Goal: Transaction & Acquisition: Purchase product/service

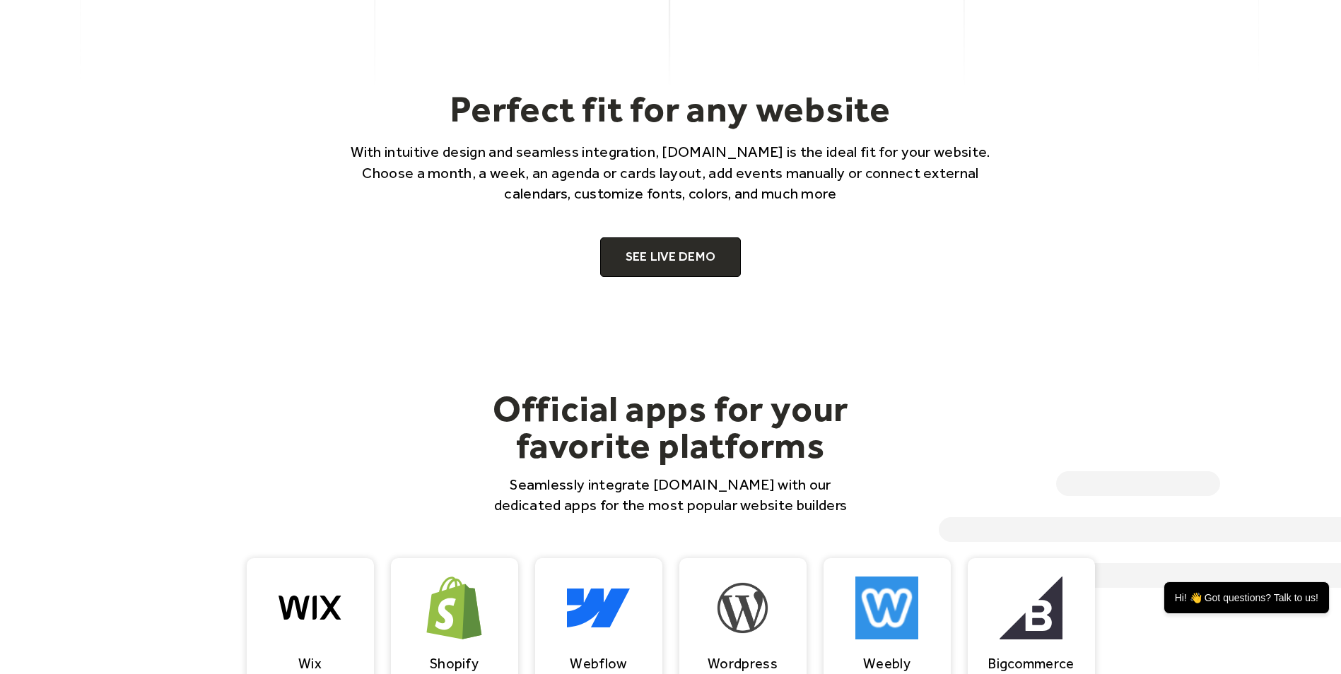
scroll to position [1005, 0]
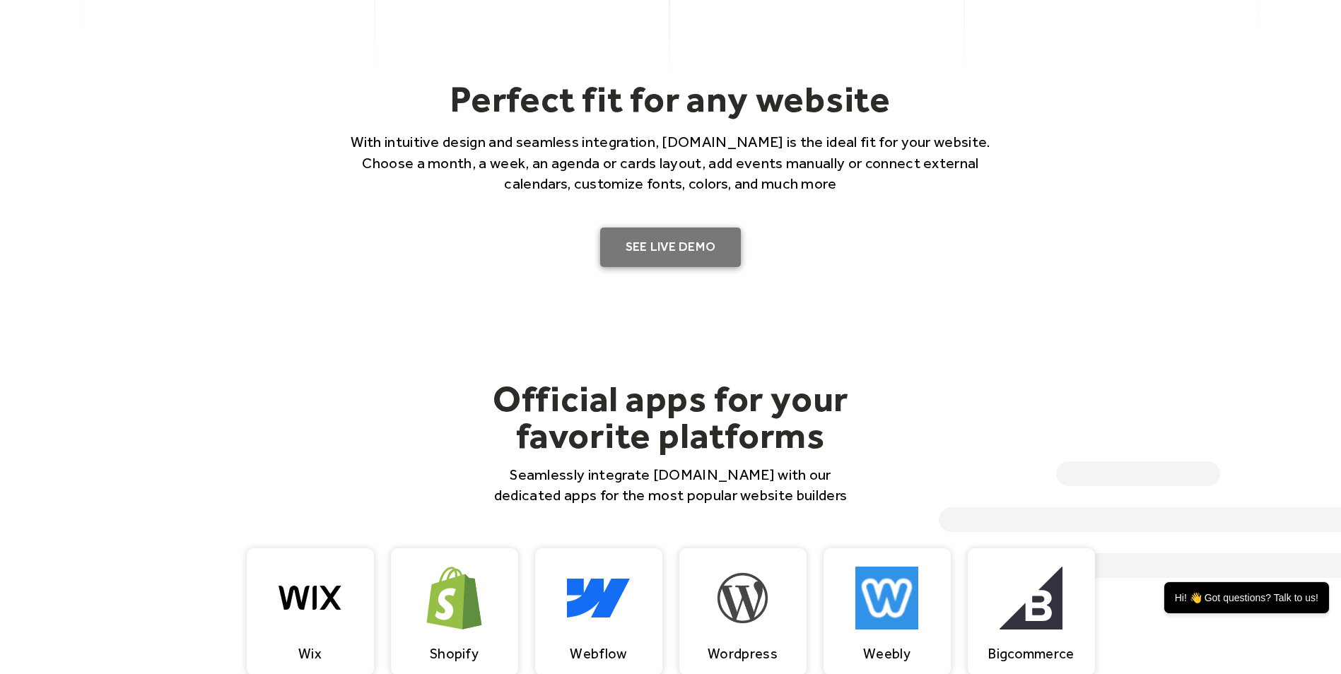
click at [660, 238] on link "SEE LIVE DEMO" at bounding box center [670, 248] width 141 height 40
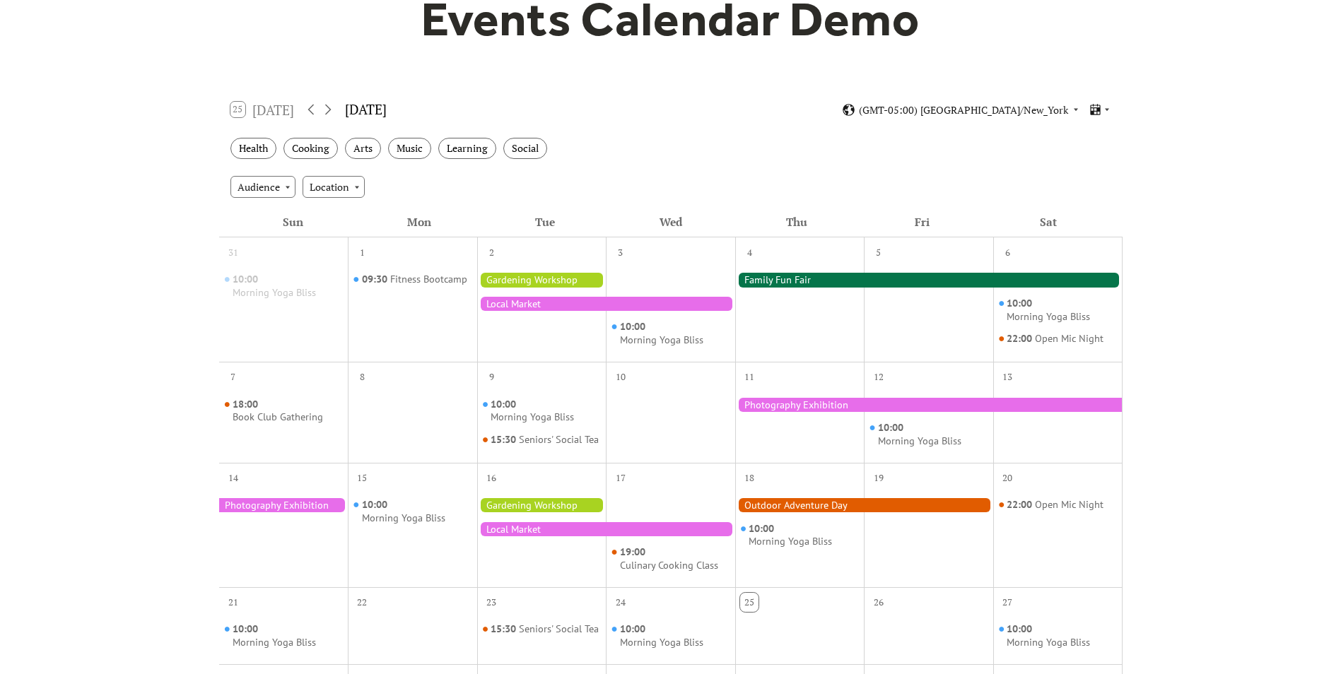
scroll to position [153, 0]
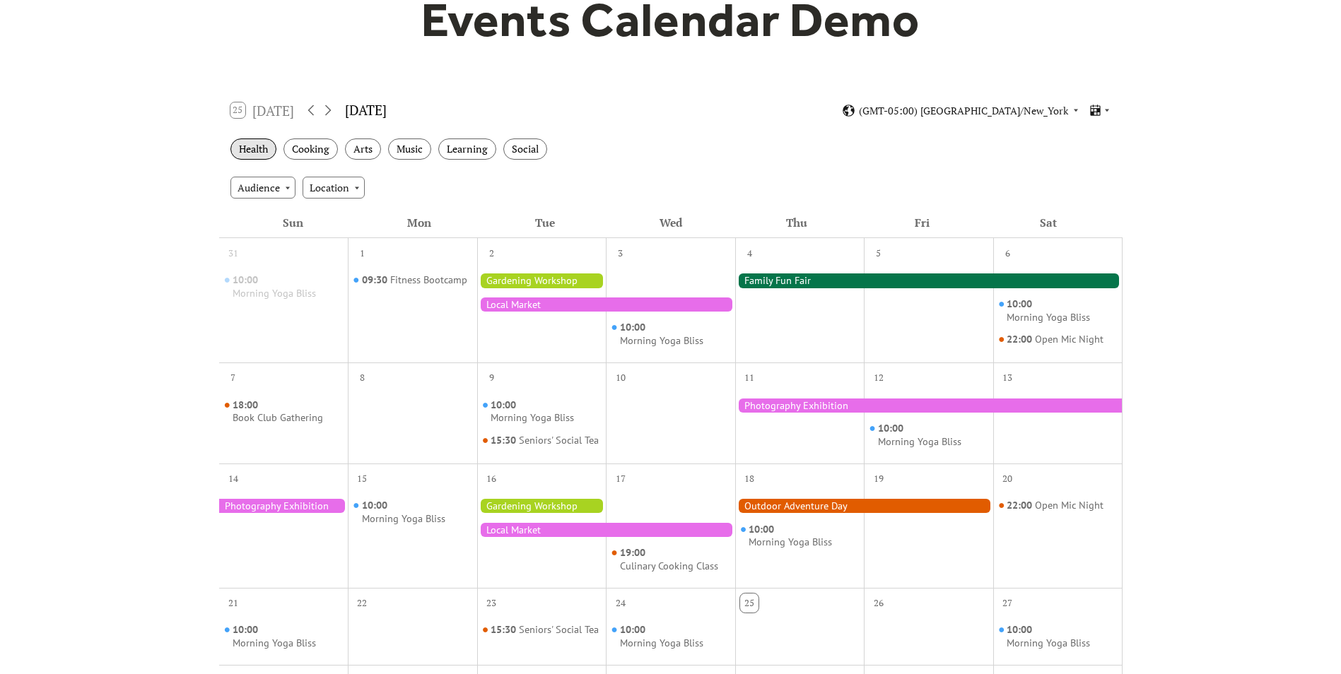
click at [252, 149] on div "Health" at bounding box center [253, 150] width 46 height 22
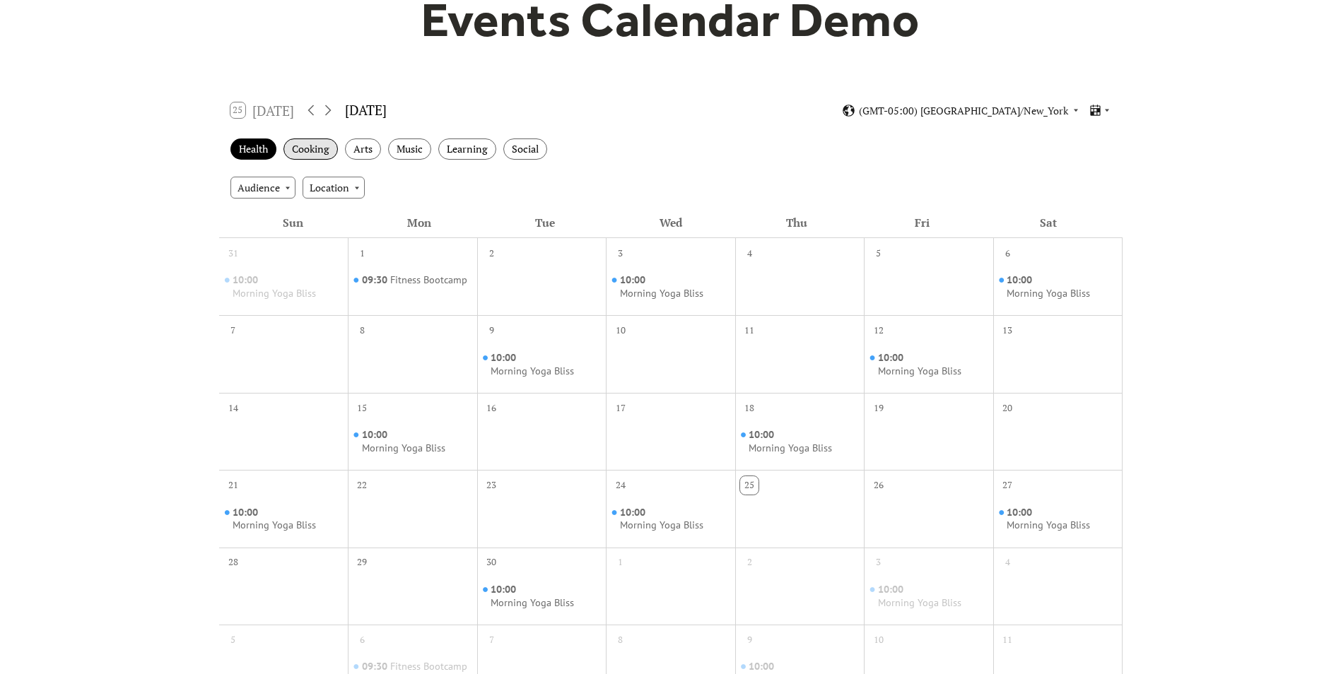
click at [305, 153] on div "Cooking" at bounding box center [310, 150] width 54 height 22
click at [250, 142] on div "Health" at bounding box center [253, 150] width 46 height 22
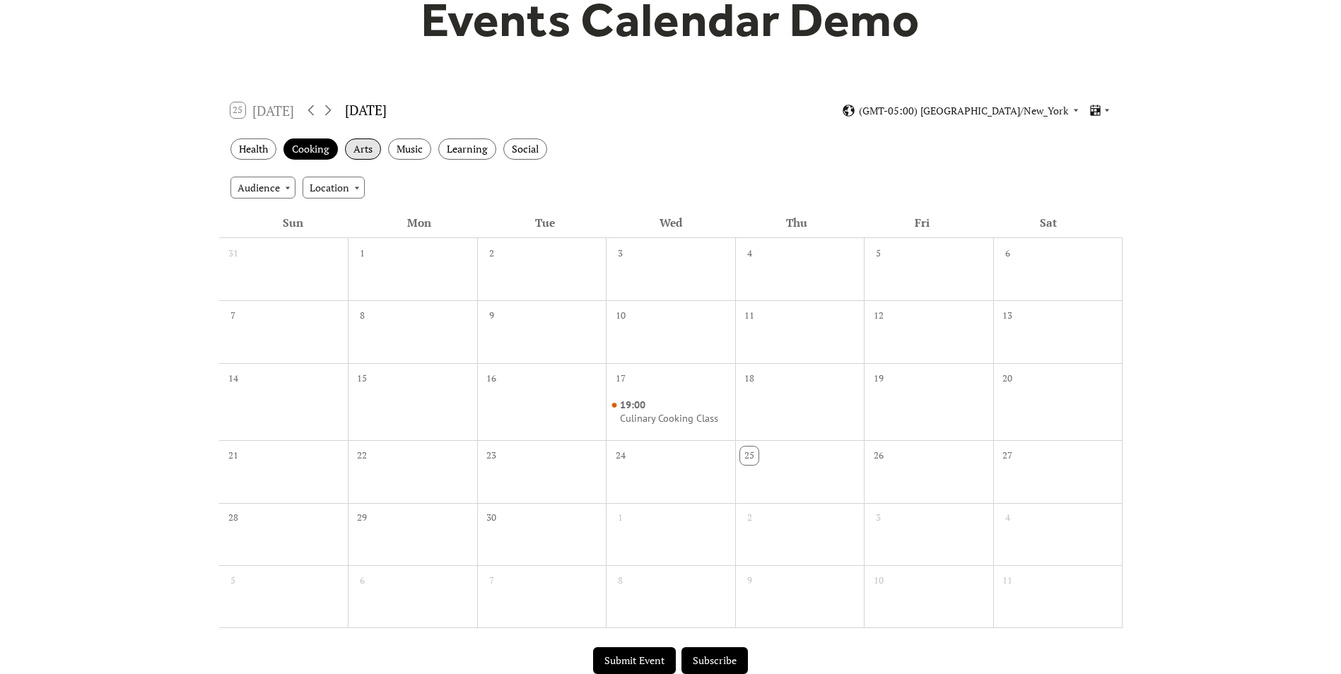
click at [369, 153] on div "Arts" at bounding box center [363, 150] width 36 height 22
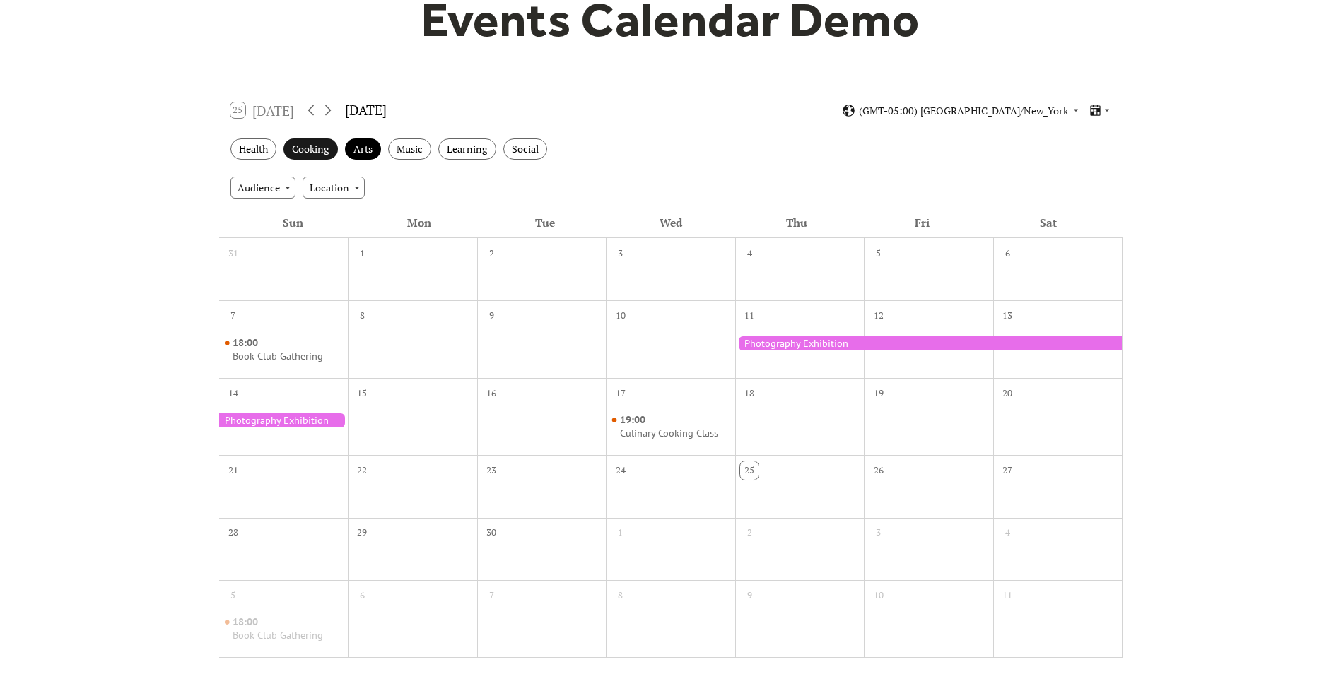
click at [291, 148] on div "Cooking" at bounding box center [310, 150] width 54 height 22
click at [348, 147] on div "Arts" at bounding box center [363, 150] width 36 height 22
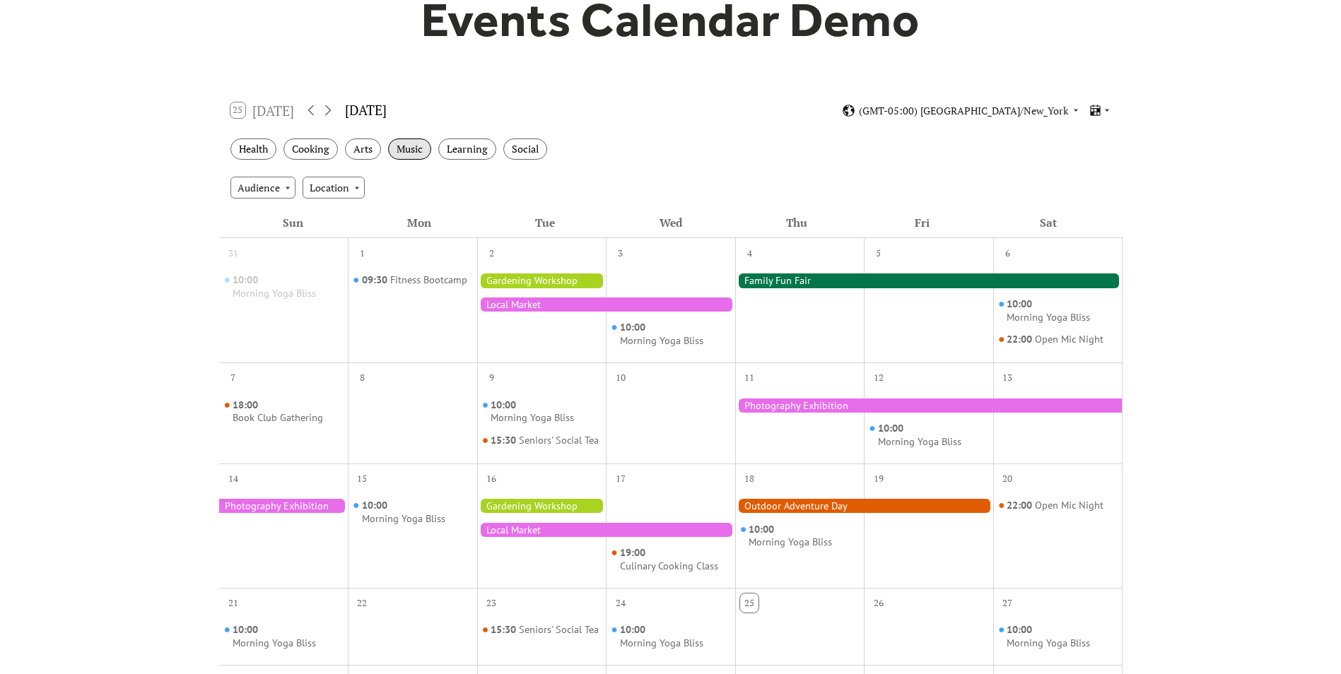
click at [410, 146] on div "Music" at bounding box center [409, 150] width 43 height 22
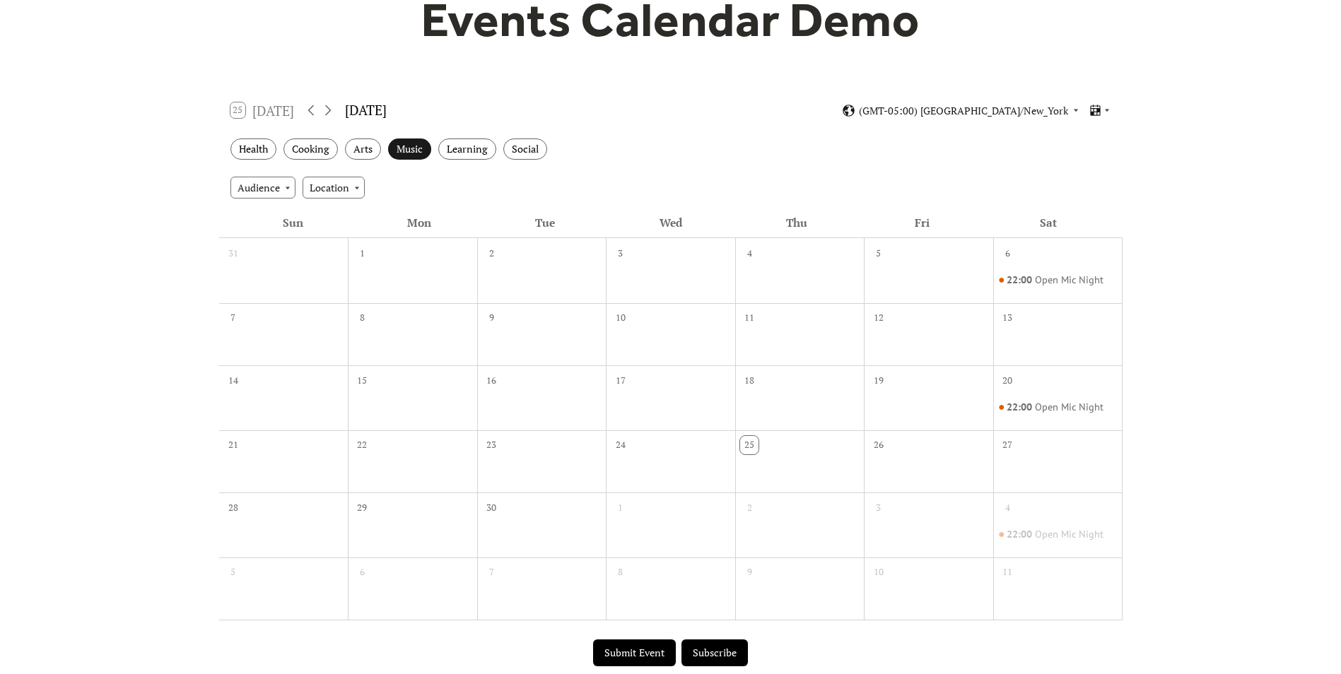
click at [399, 151] on div "Music" at bounding box center [409, 150] width 43 height 22
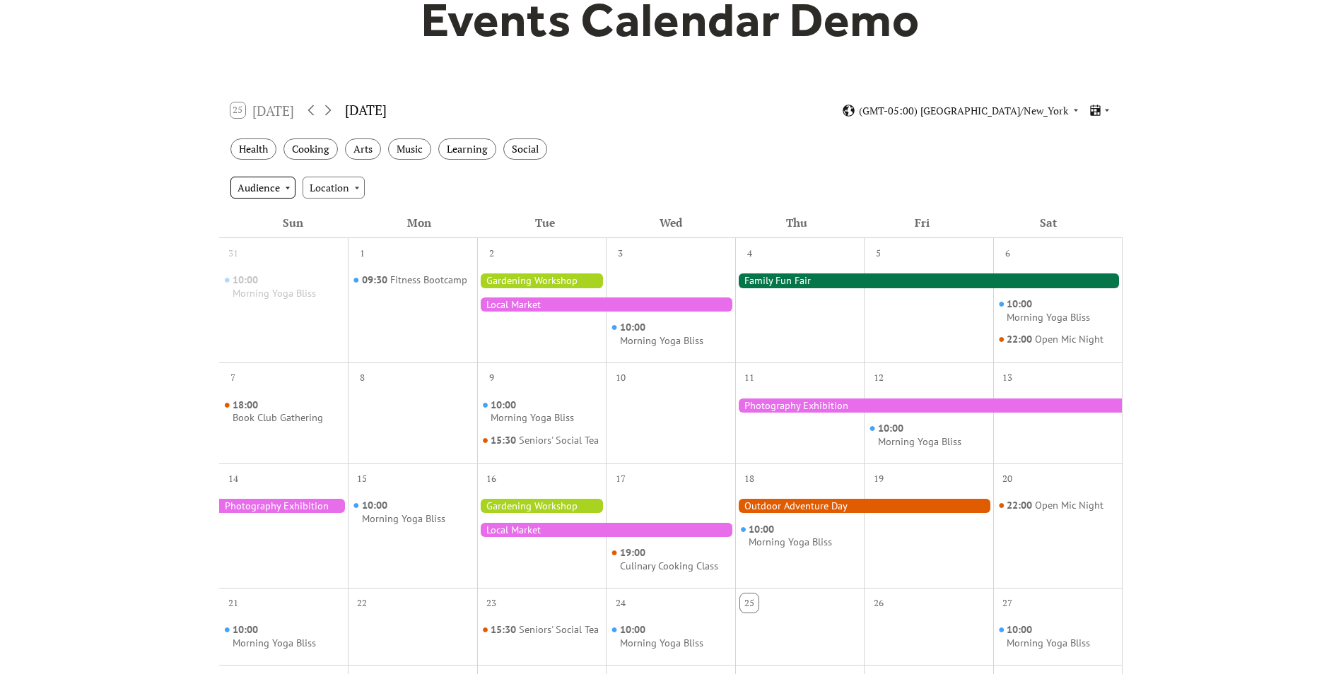
click at [286, 182] on div "Audience" at bounding box center [262, 187] width 65 height 21
click at [329, 184] on div "Location" at bounding box center [334, 187] width 62 height 21
click at [329, 185] on div "Location" at bounding box center [334, 187] width 62 height 21
click at [773, 165] on div "Health Cooking Arts Music Learning Social" at bounding box center [670, 149] width 903 height 39
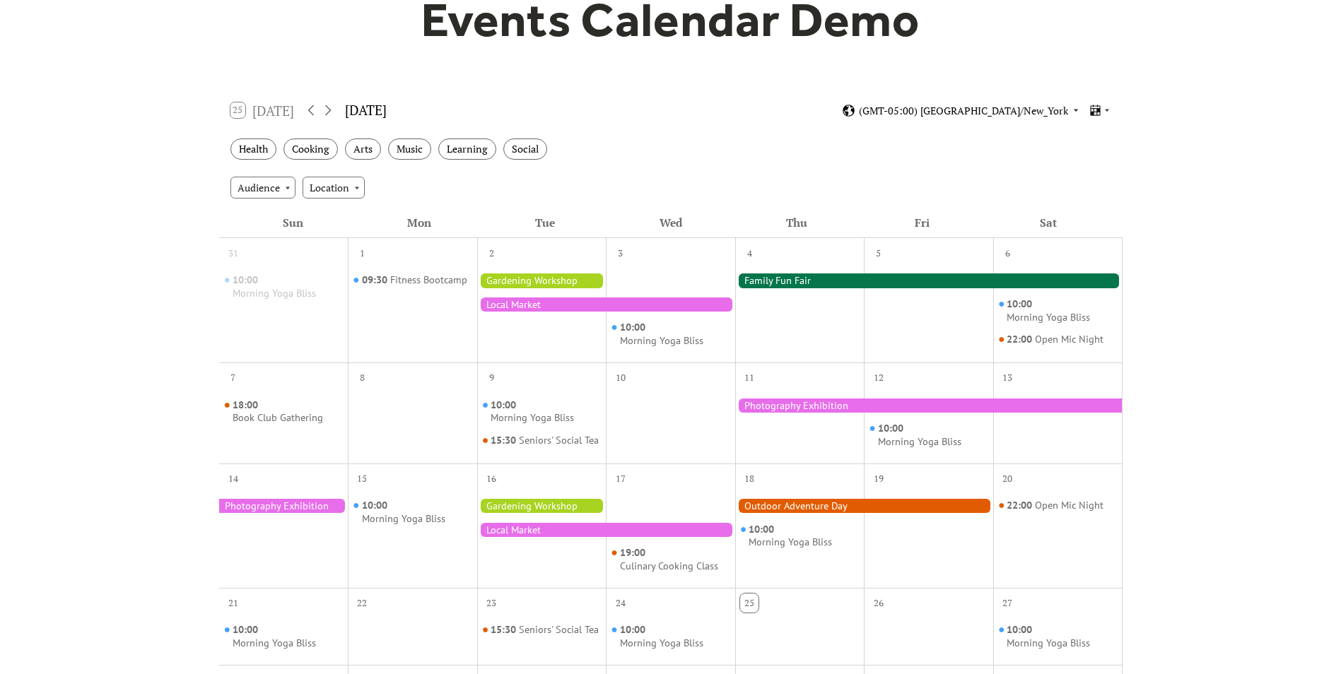
click at [1052, 106] on span "(GMT-05:00) America/New_York" at bounding box center [963, 111] width 209 height 10
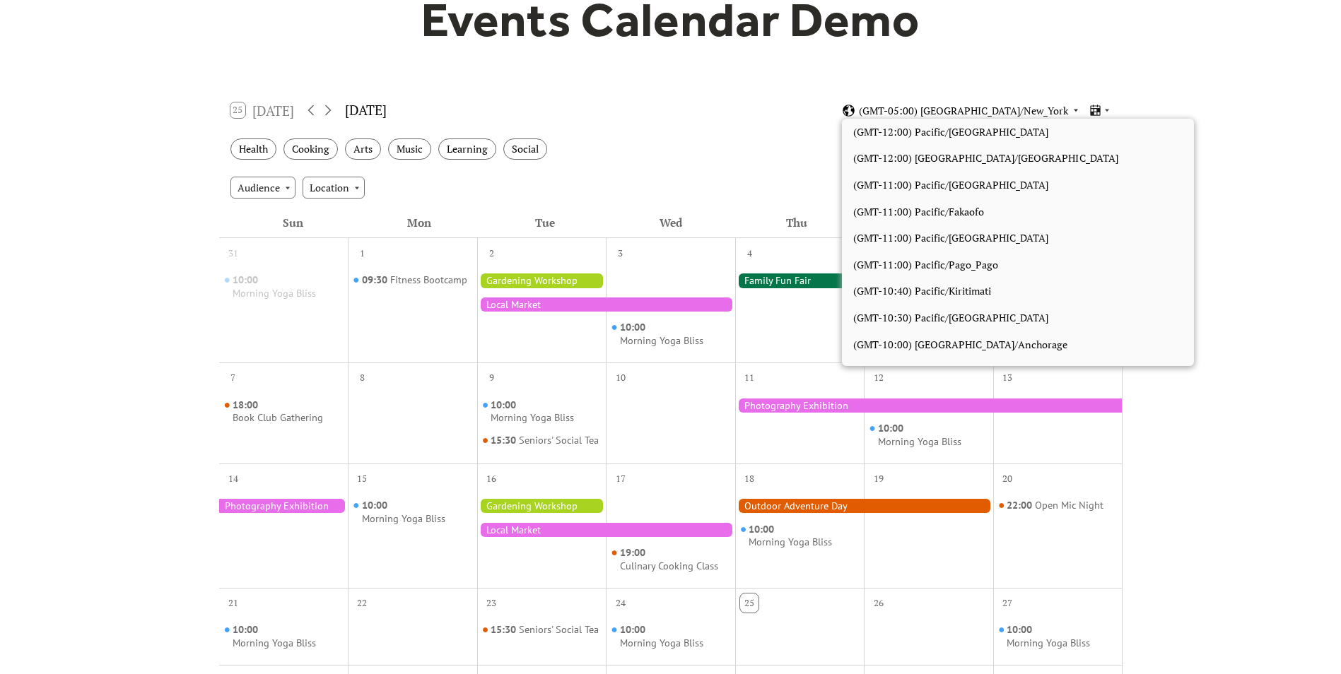
scroll to position [1195, 0]
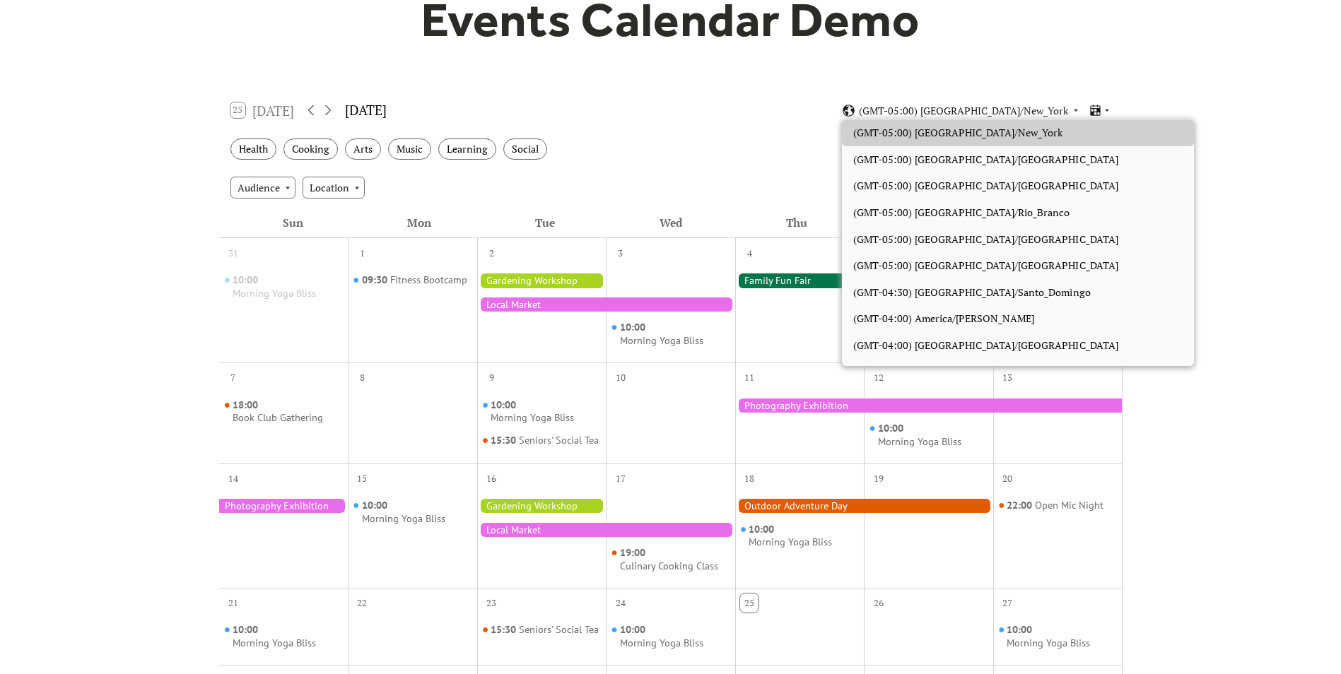
click at [1170, 144] on div "Events Calendar Demo Loading the Events Calendar..." at bounding box center [670, 468] width 1341 height 1113
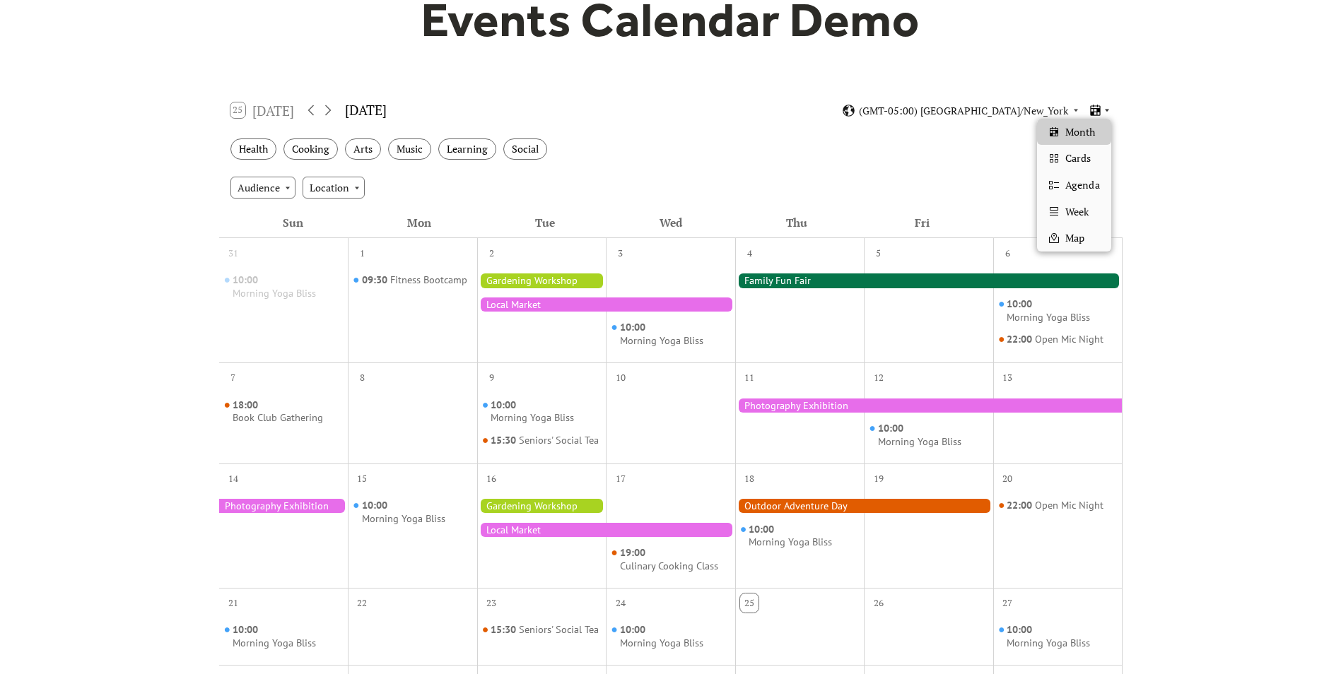
click at [1100, 107] on icon at bounding box center [1096, 110] width 10 height 11
click at [1173, 144] on div "Events Calendar Demo Loading the Events Calendar..." at bounding box center [670, 468] width 1341 height 1113
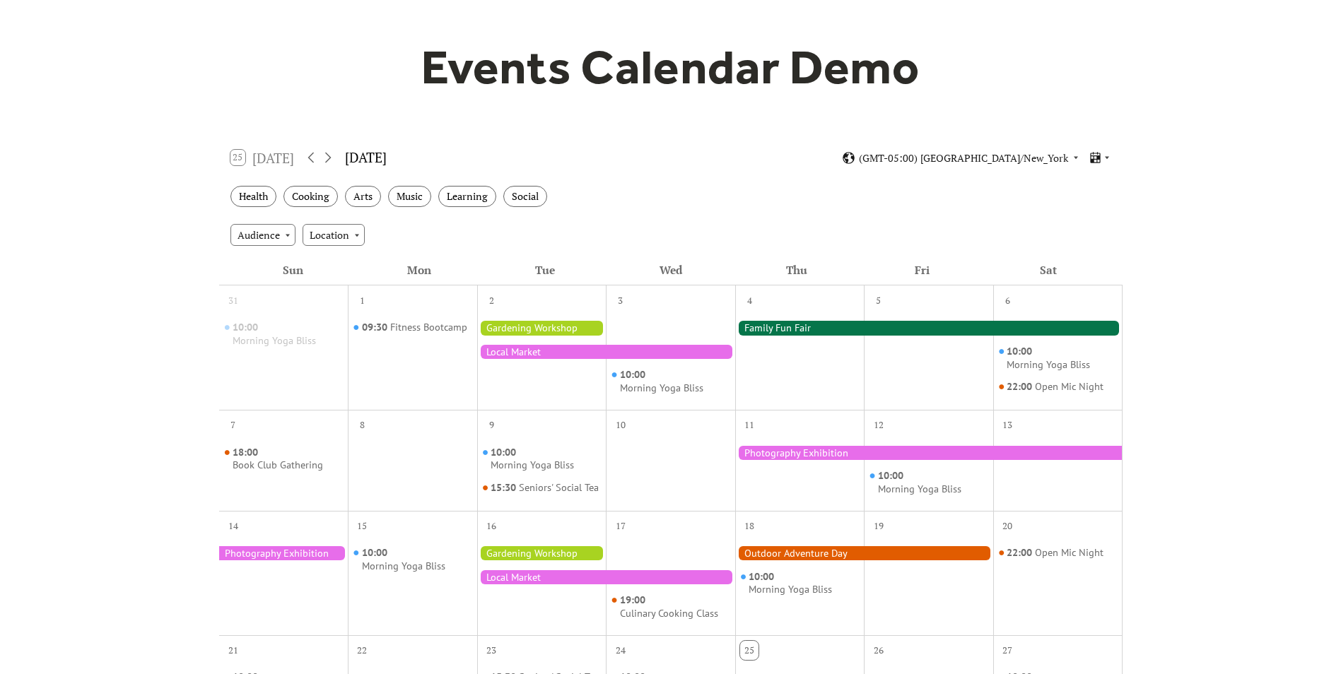
scroll to position [0, 0]
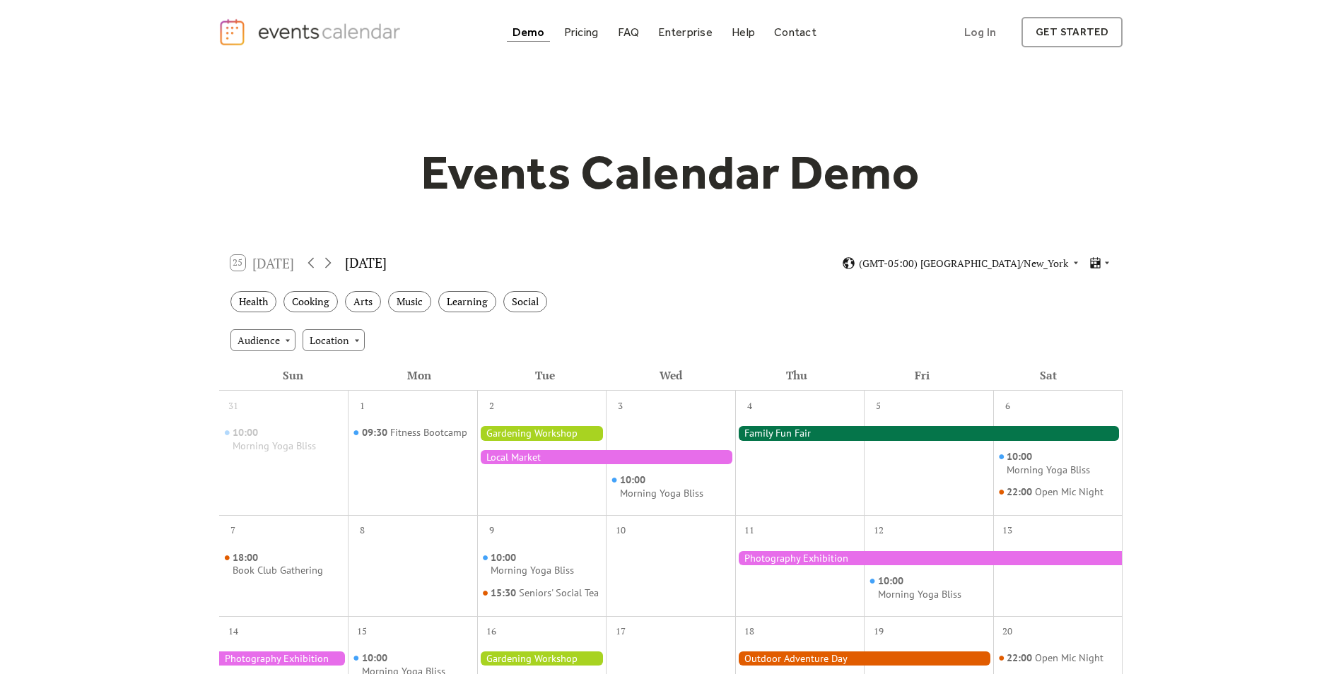
click at [593, 35] on div "Pricing" at bounding box center [581, 32] width 35 height 8
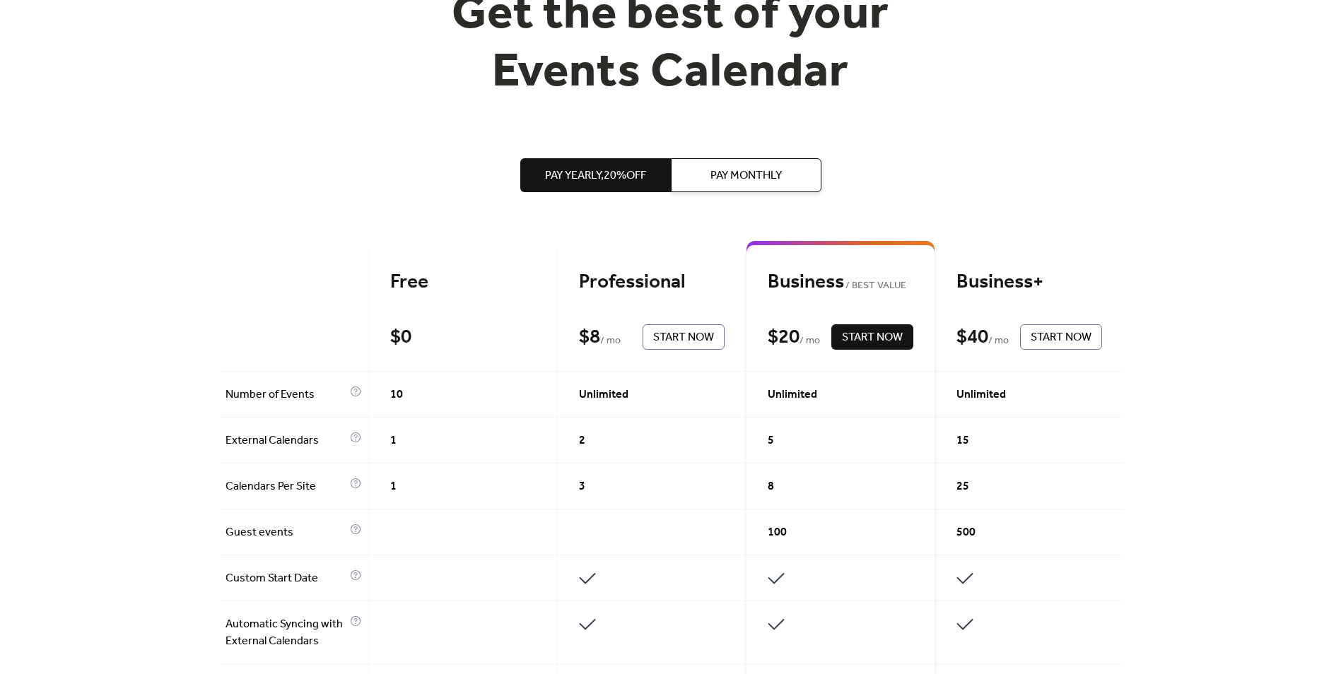
scroll to position [158, 0]
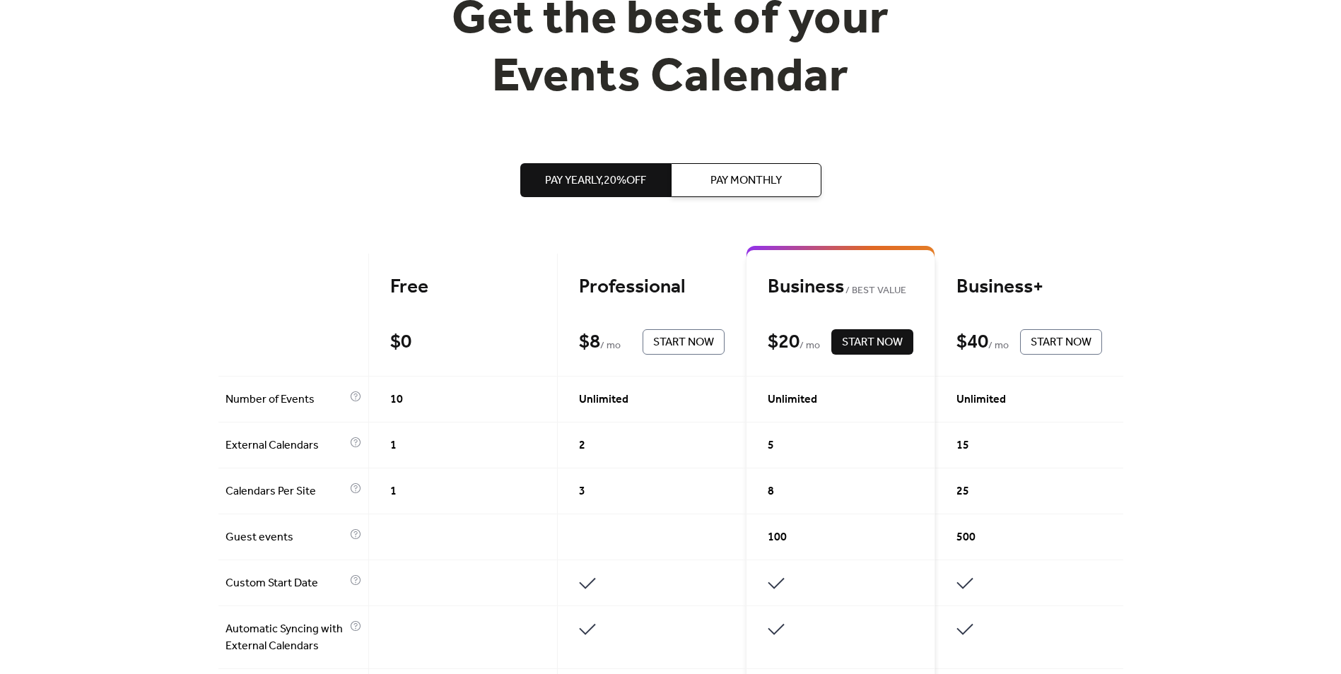
click at [764, 183] on span "Pay Monthly" at bounding box center [745, 180] width 71 height 17
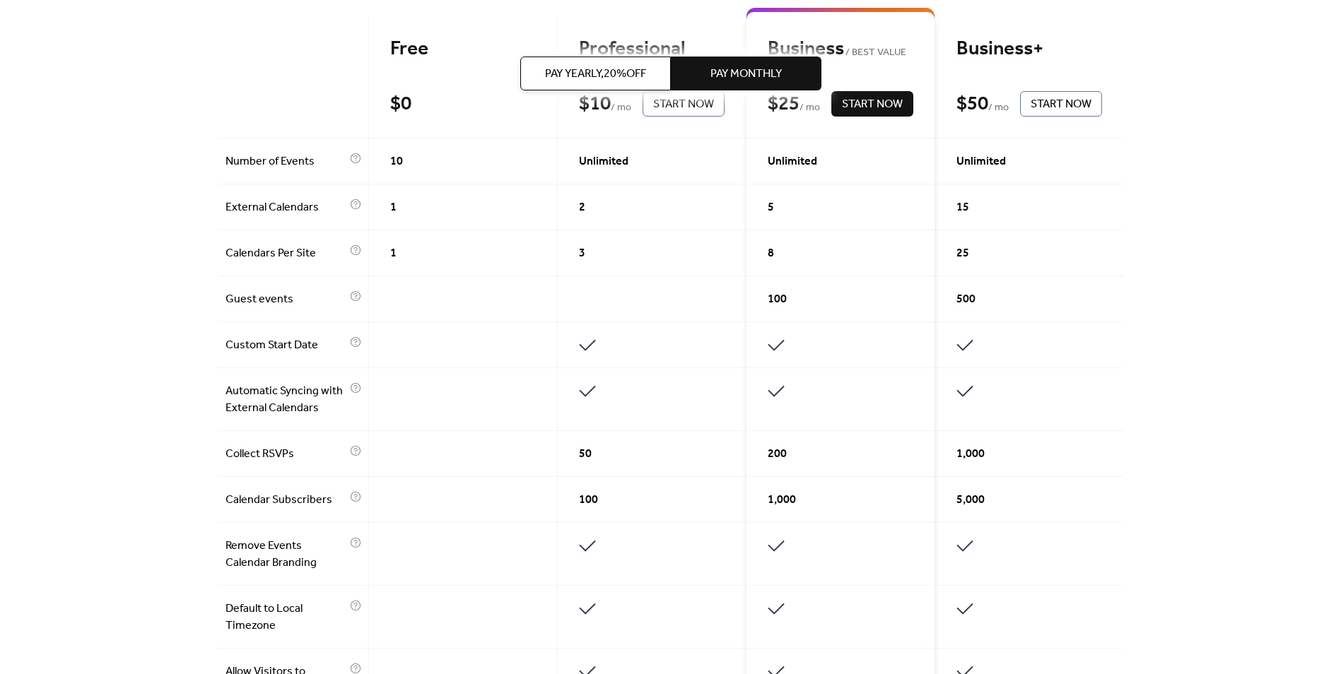
scroll to position [414, 0]
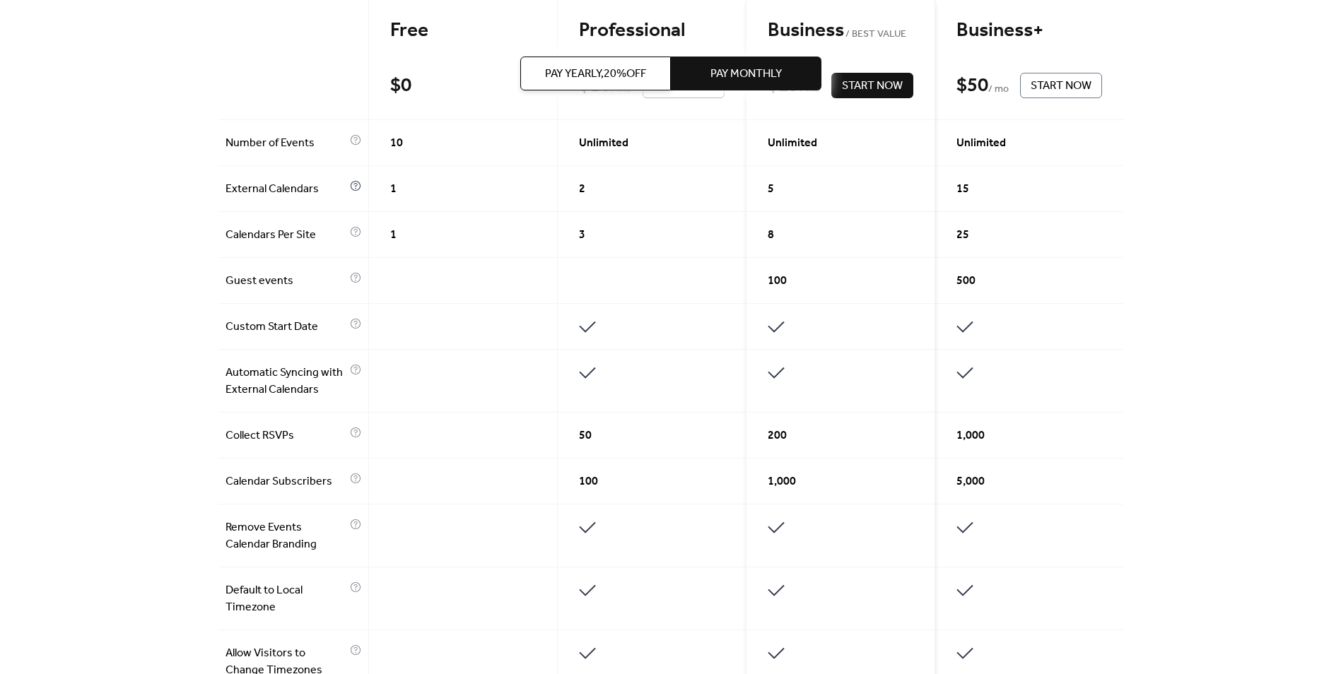
click at [353, 185] on icon at bounding box center [355, 185] width 4 height 4
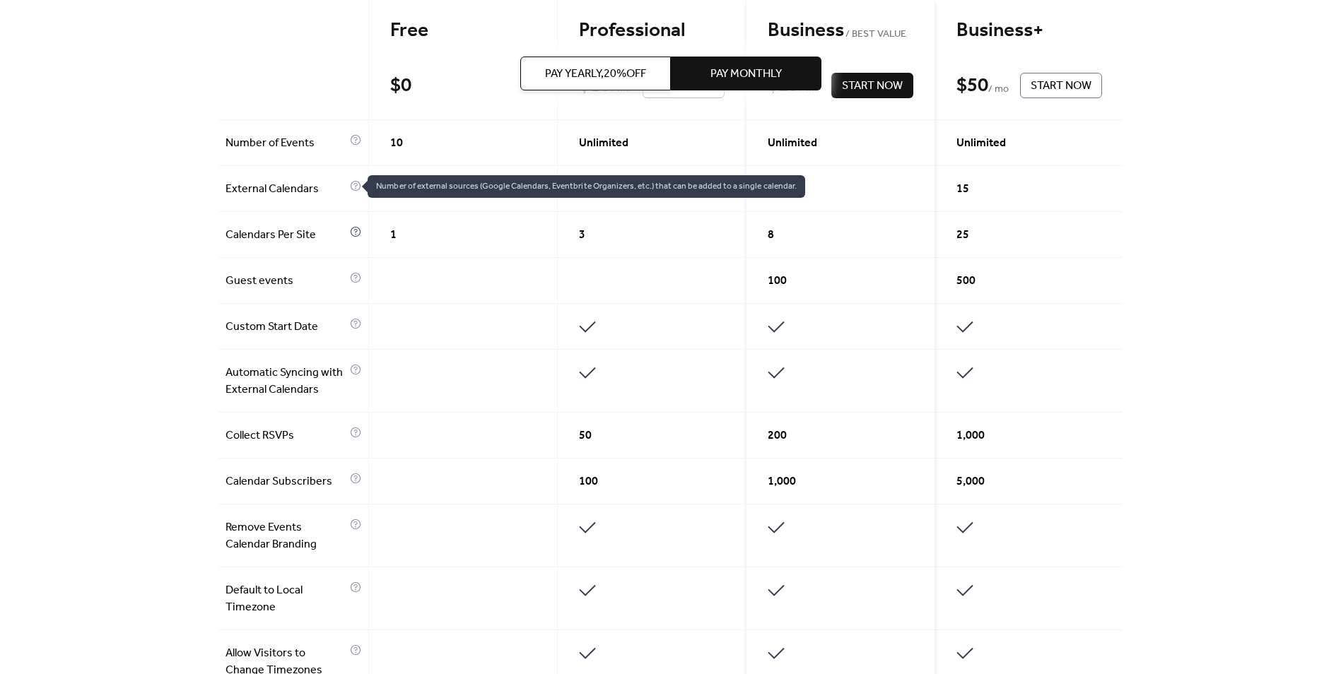
click at [351, 230] on icon at bounding box center [355, 231] width 11 height 11
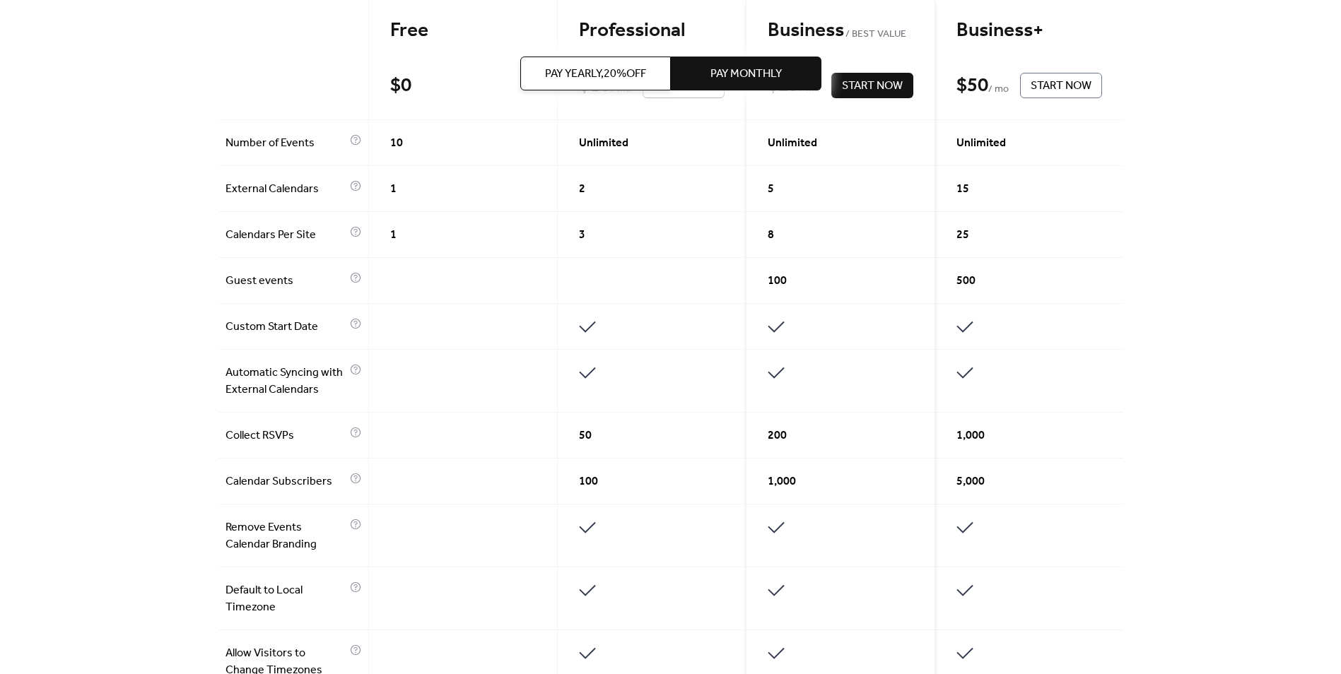
click at [322, 251] on div "Calendars Per Site" at bounding box center [293, 235] width 151 height 46
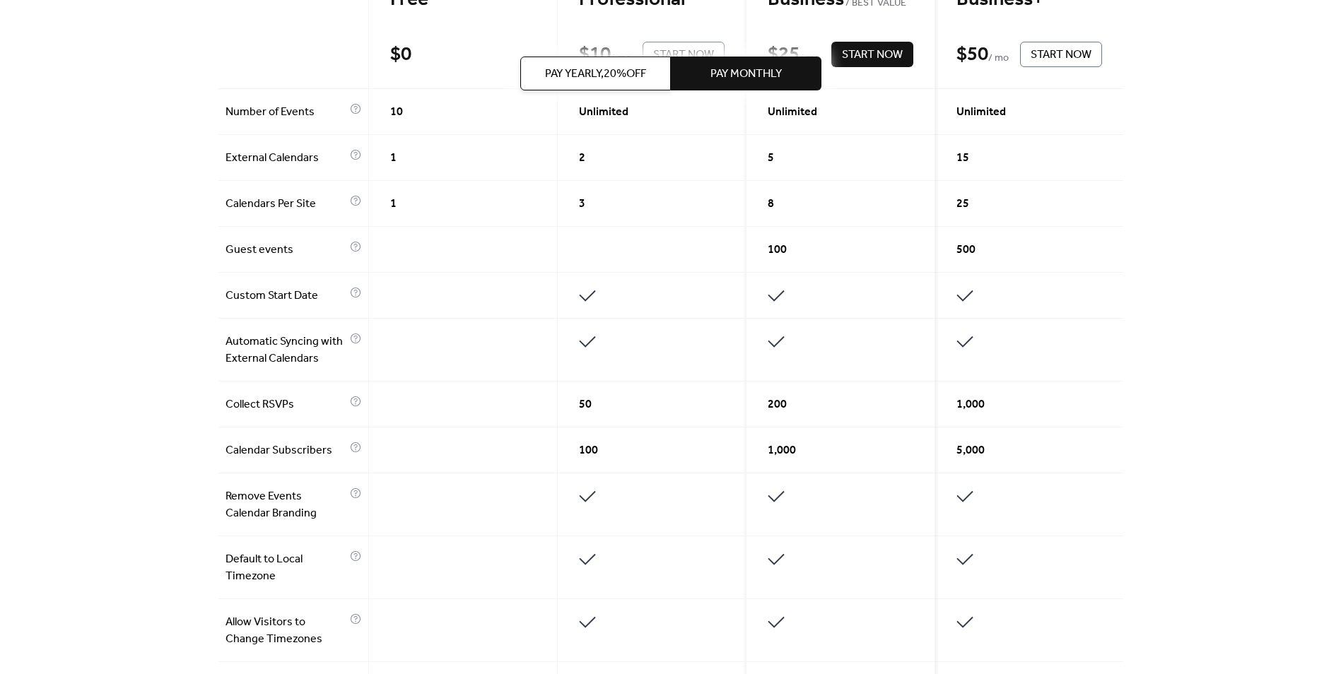
scroll to position [472, 0]
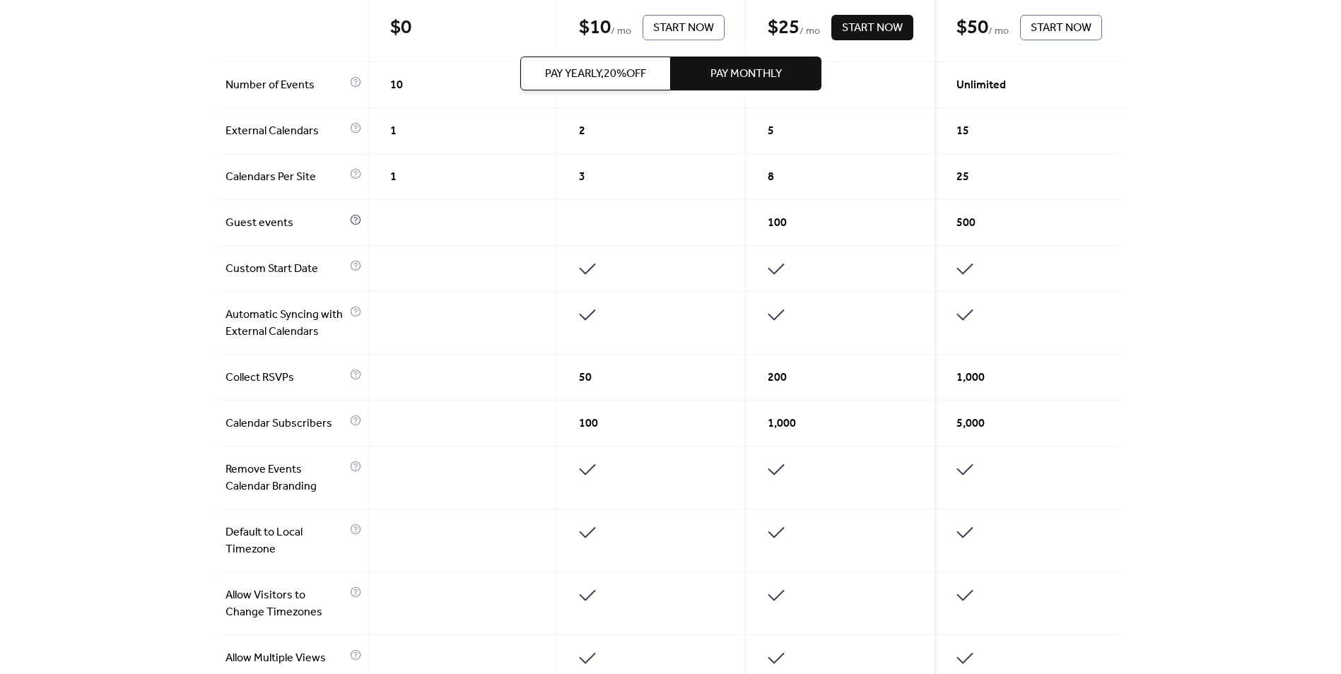
click at [355, 223] on icon at bounding box center [355, 219] width 11 height 11
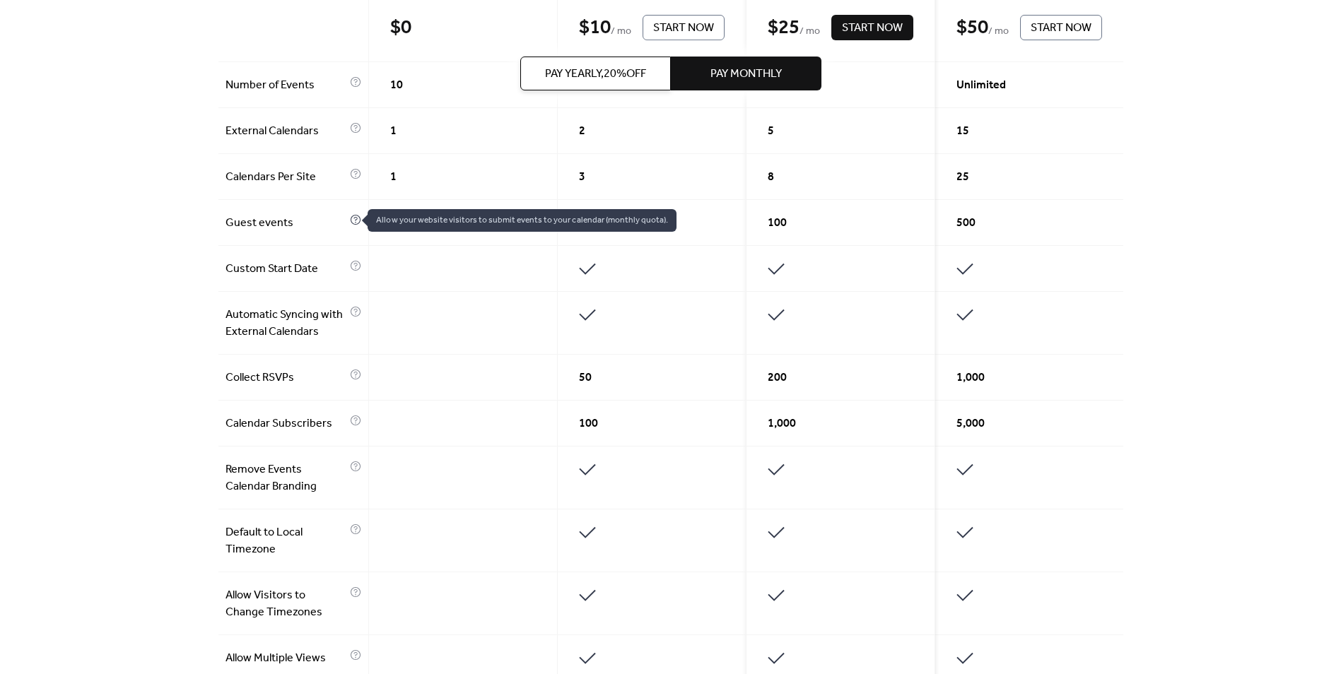
click at [355, 223] on icon at bounding box center [355, 219] width 11 height 11
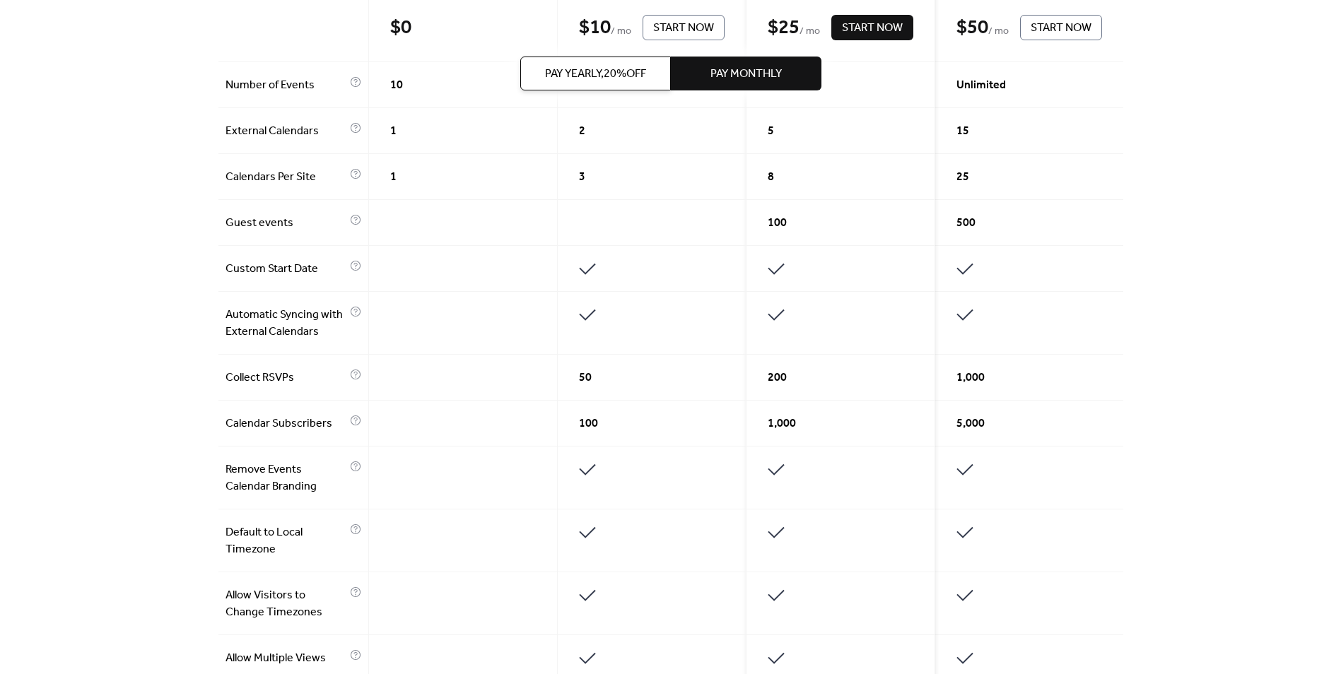
click at [332, 237] on div "Guest events" at bounding box center [293, 223] width 151 height 46
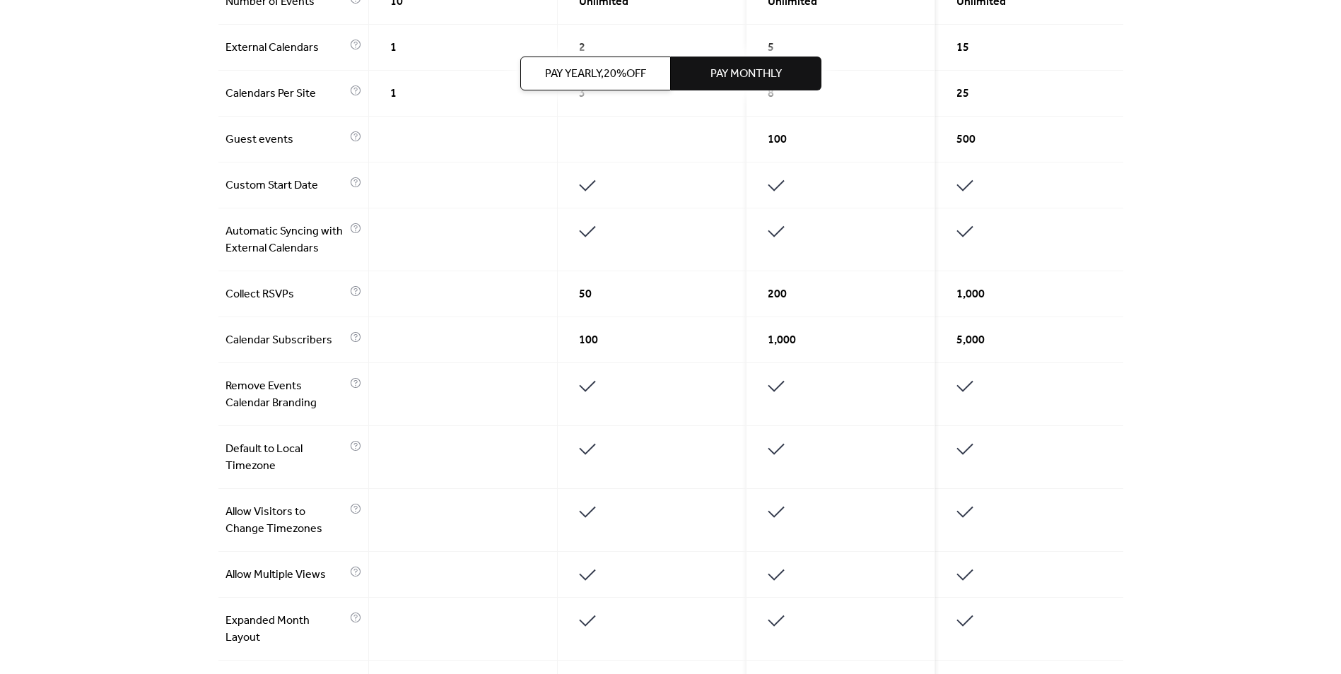
scroll to position [569, 0]
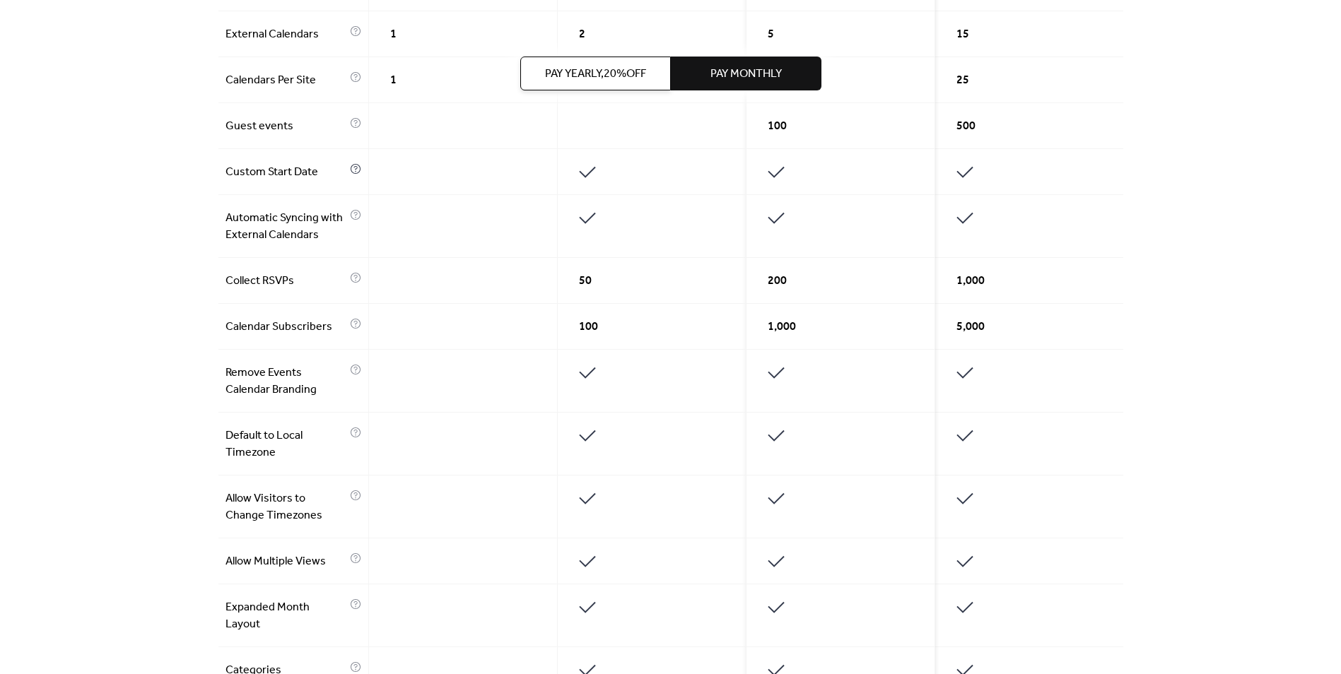
click at [353, 171] on icon at bounding box center [355, 168] width 11 height 11
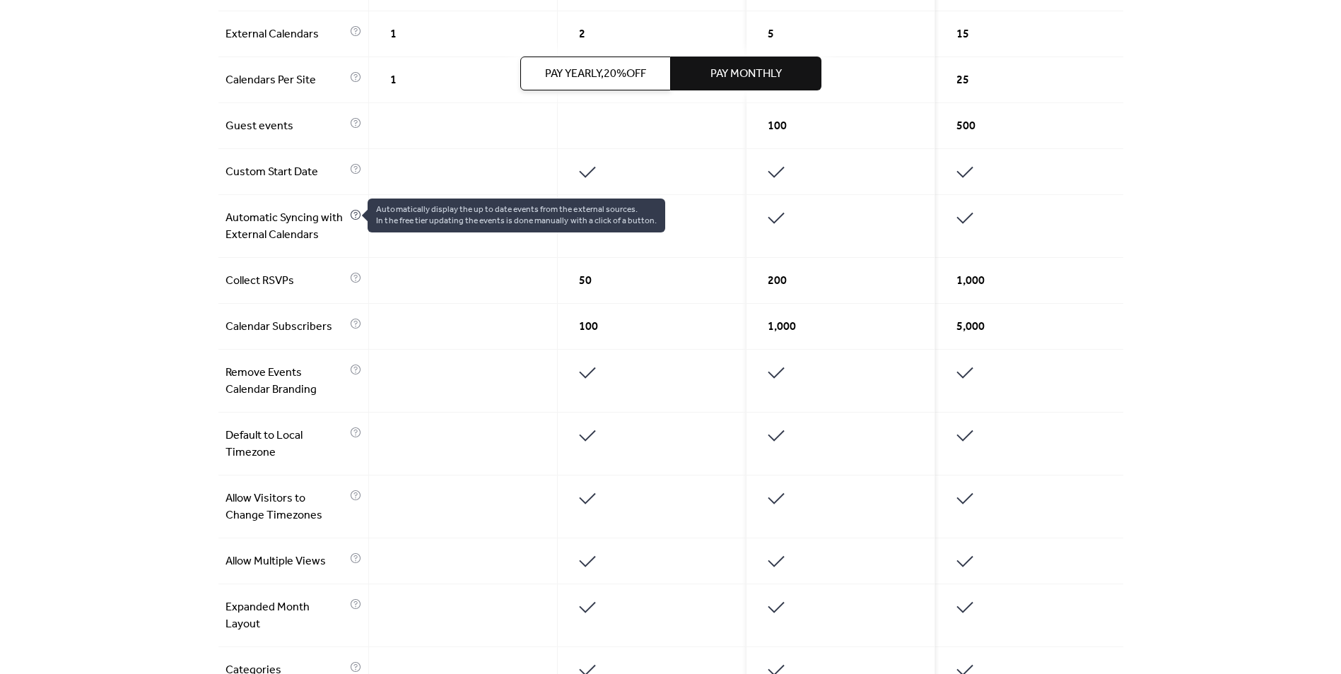
click at [352, 213] on icon at bounding box center [355, 214] width 11 height 11
click at [353, 278] on icon at bounding box center [355, 277] width 11 height 11
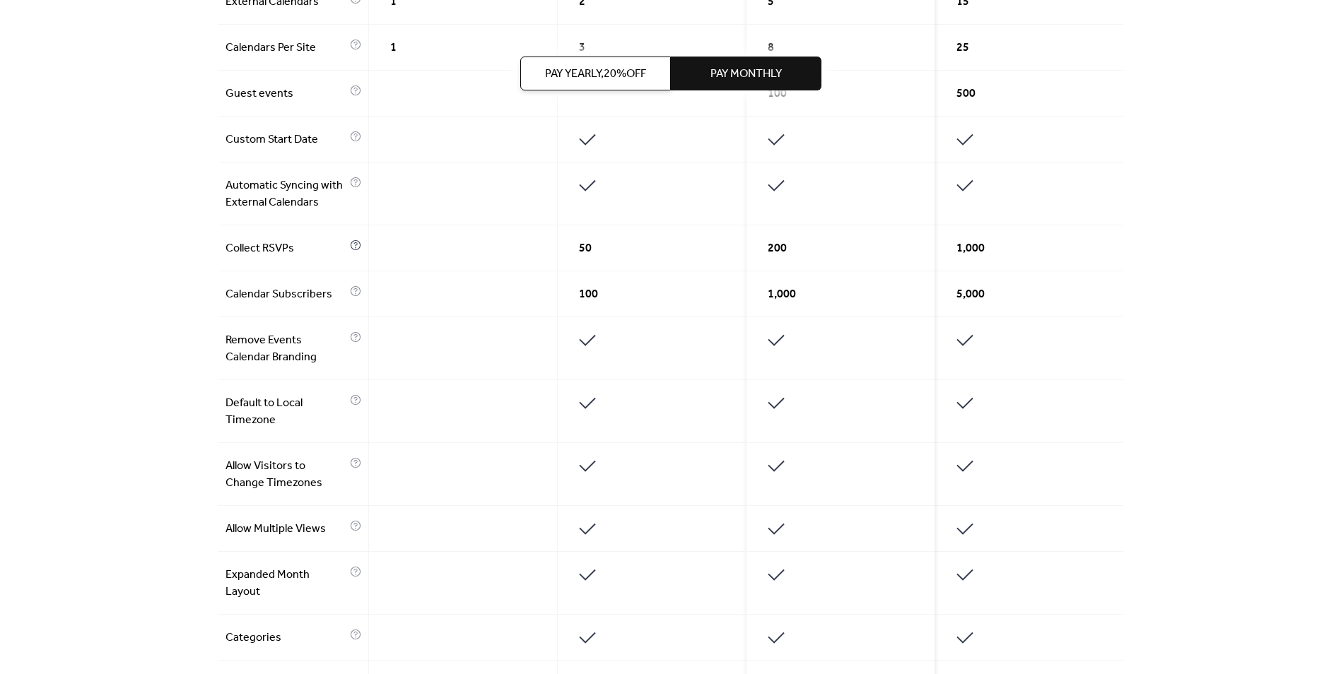
scroll to position [598, 0]
click at [355, 295] on icon at bounding box center [355, 294] width 11 height 11
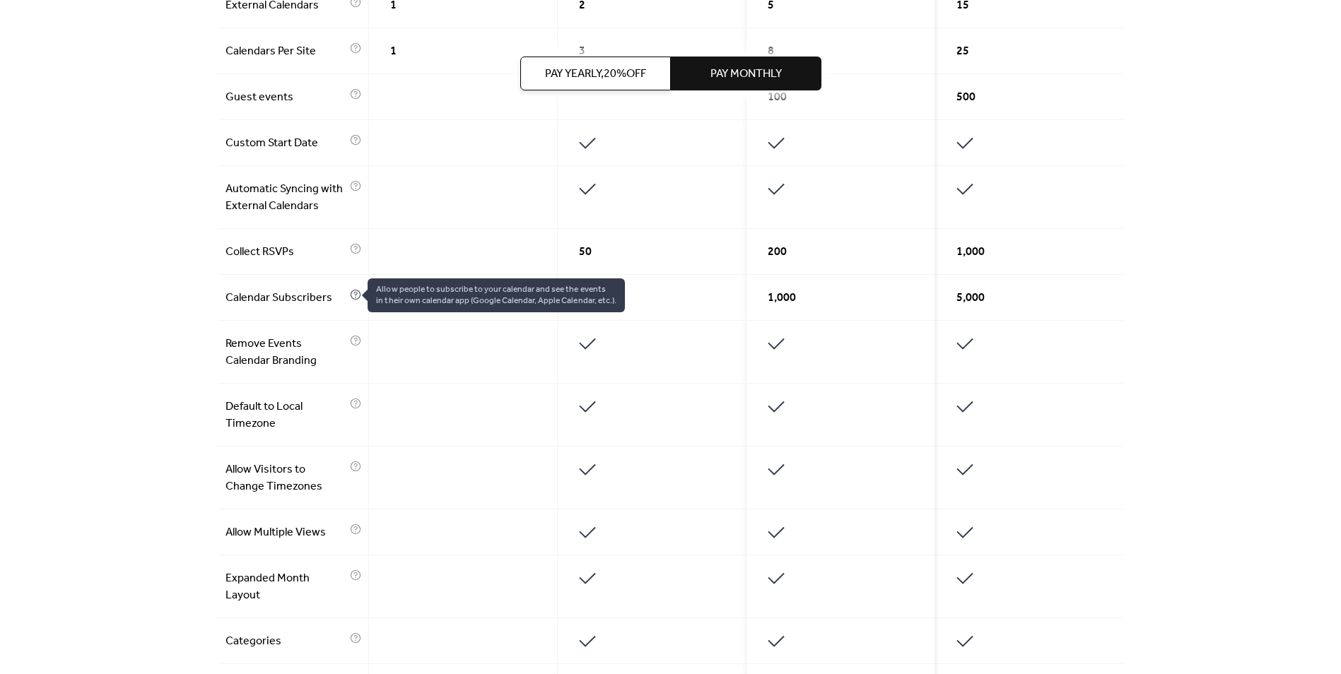
click at [355, 295] on icon at bounding box center [355, 294] width 11 height 11
click at [353, 342] on icon at bounding box center [355, 340] width 11 height 11
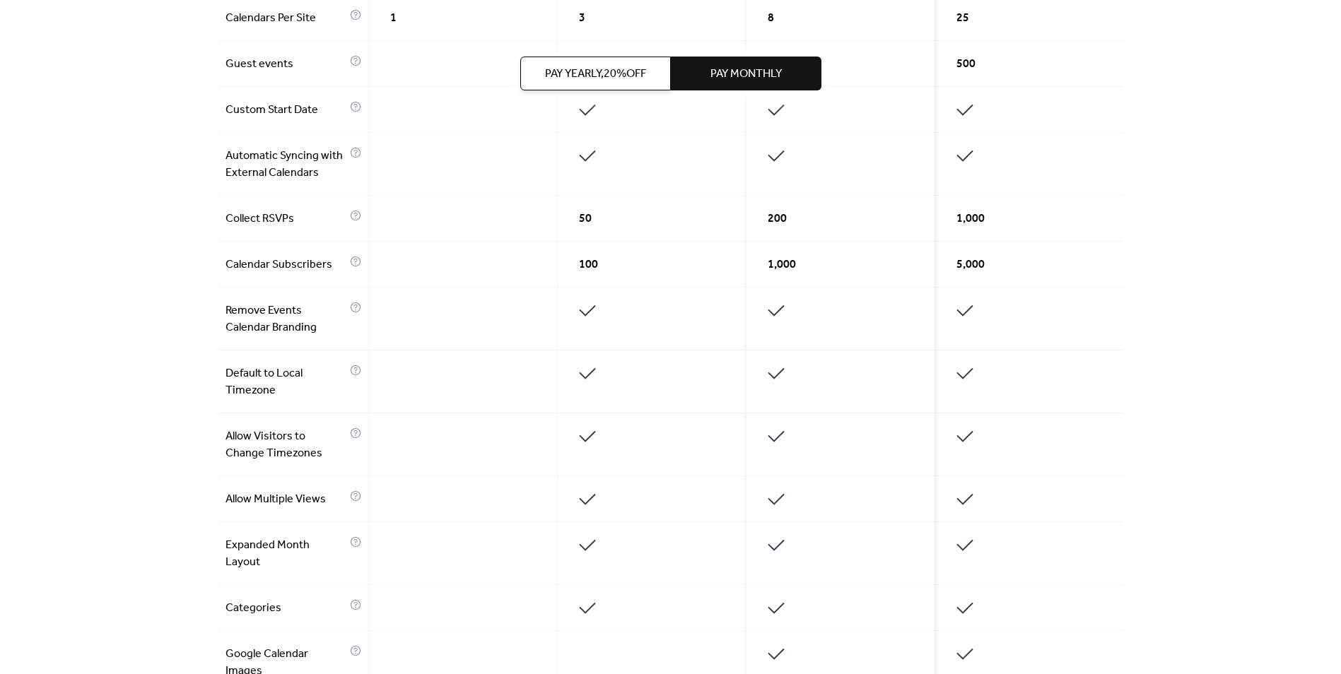
scroll to position [636, 0]
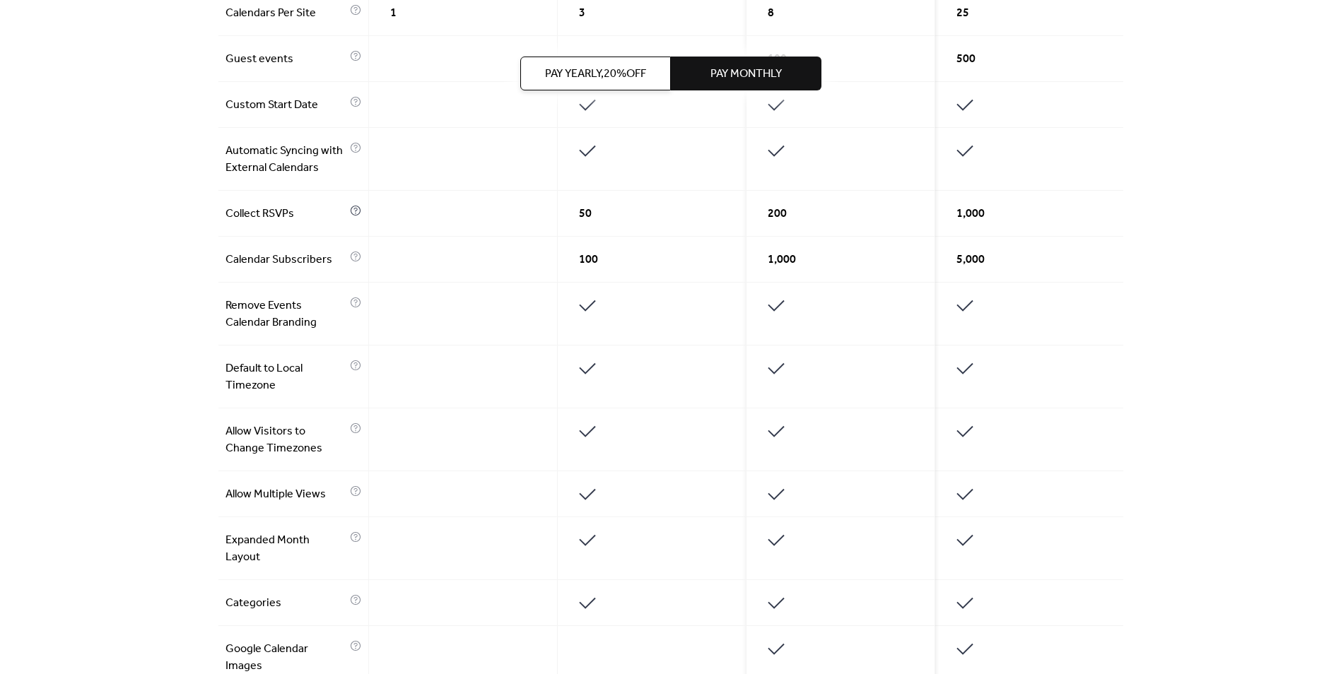
click at [351, 211] on icon at bounding box center [355, 210] width 11 height 11
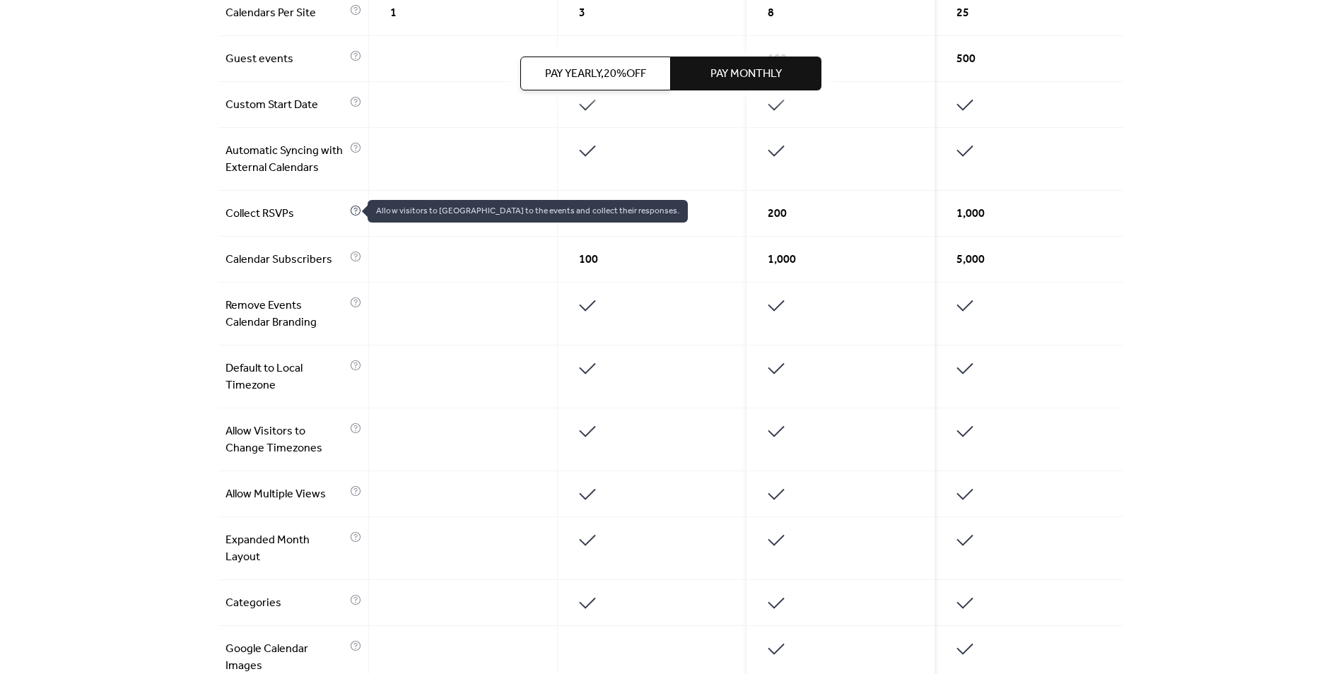
click at [353, 211] on icon at bounding box center [355, 210] width 4 height 4
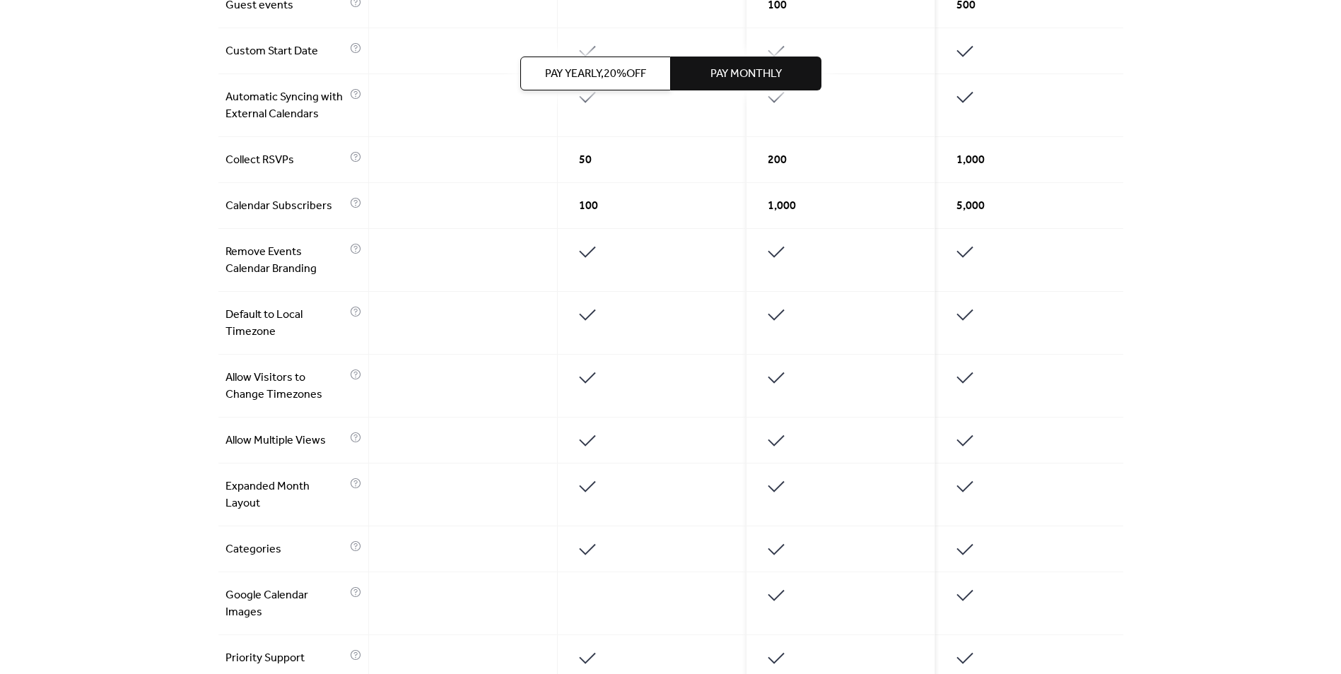
scroll to position [690, 0]
click at [353, 308] on icon at bounding box center [355, 311] width 11 height 11
click at [356, 377] on icon at bounding box center [355, 374] width 11 height 11
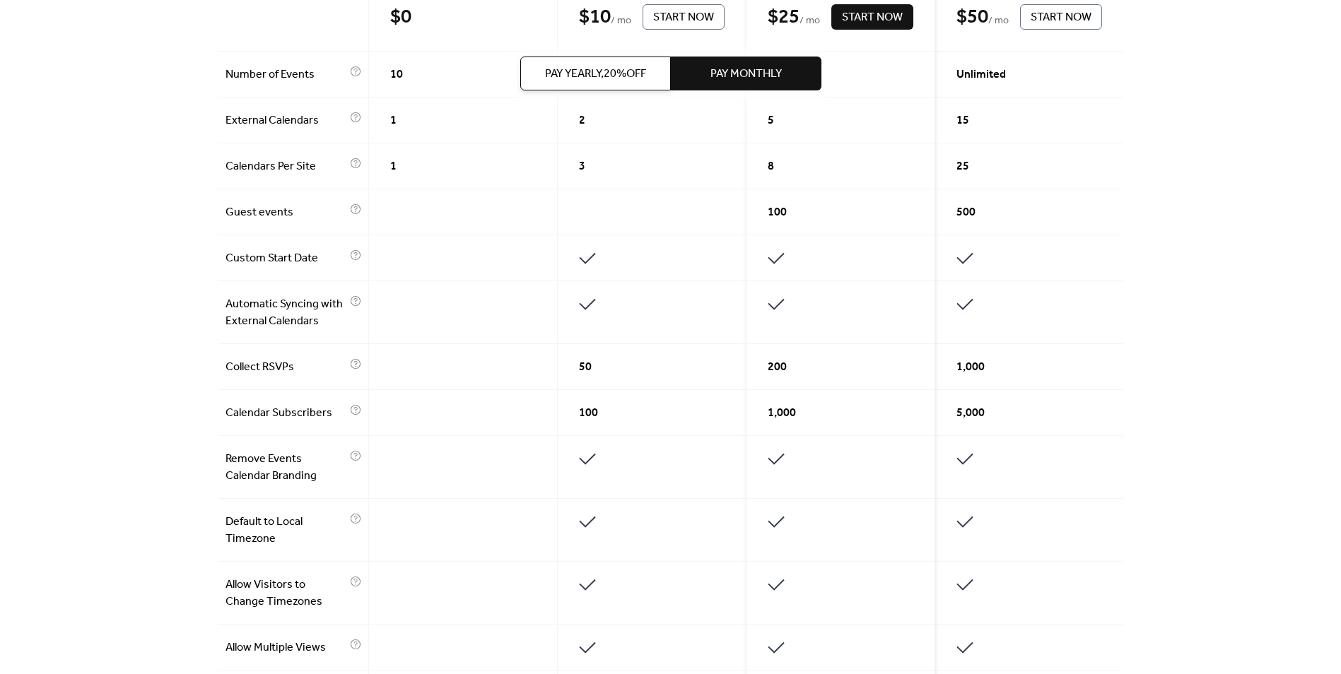
scroll to position [531, 0]
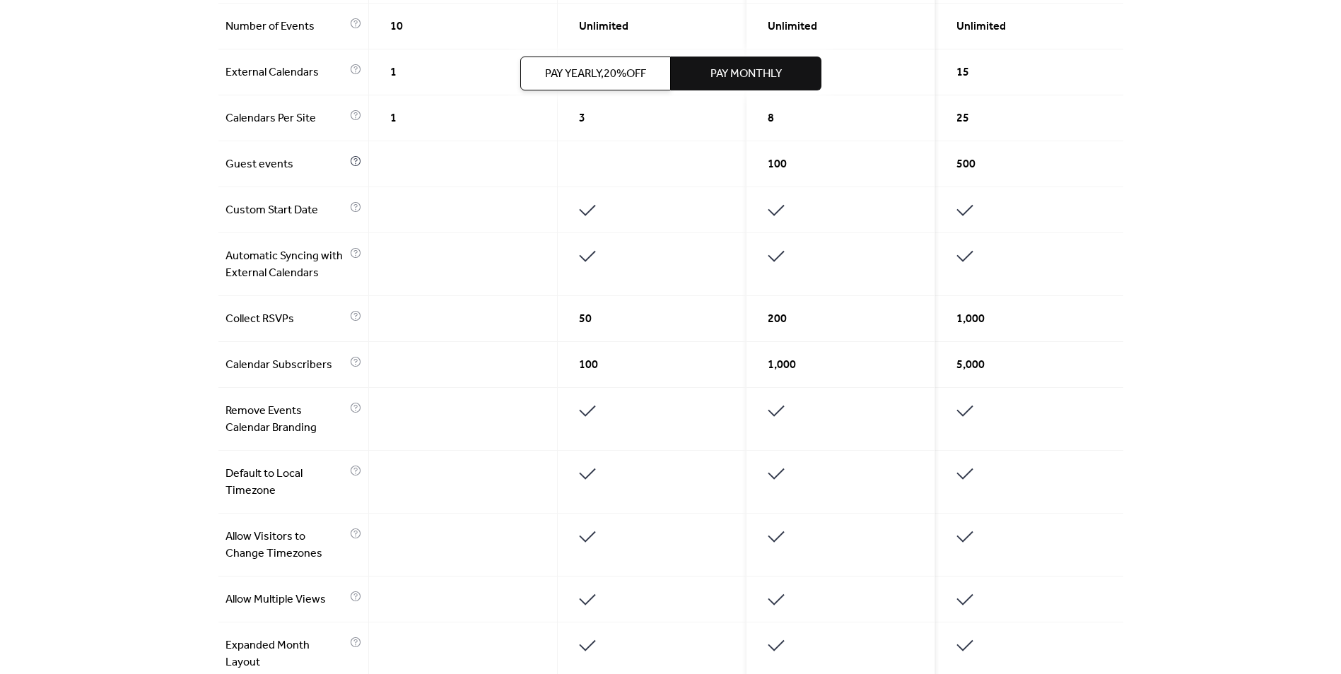
click at [357, 161] on icon at bounding box center [356, 161] width 10 height 10
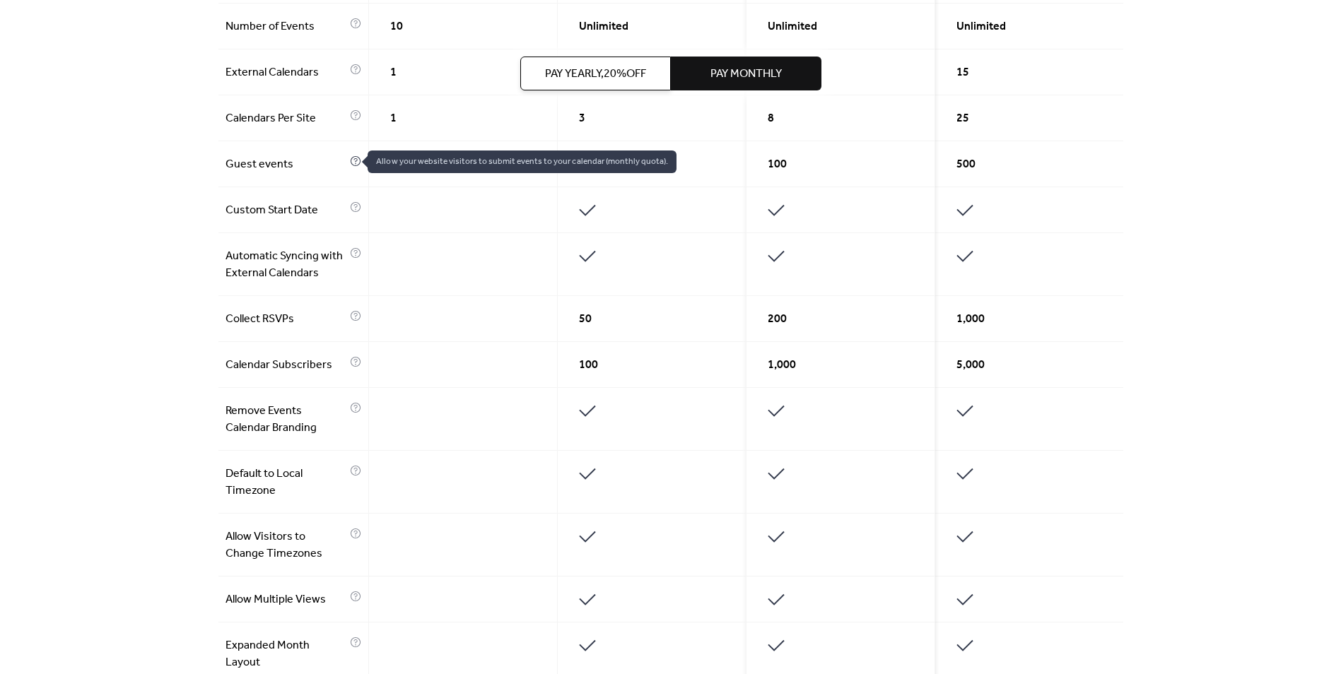
click at [353, 161] on icon at bounding box center [355, 160] width 4 height 4
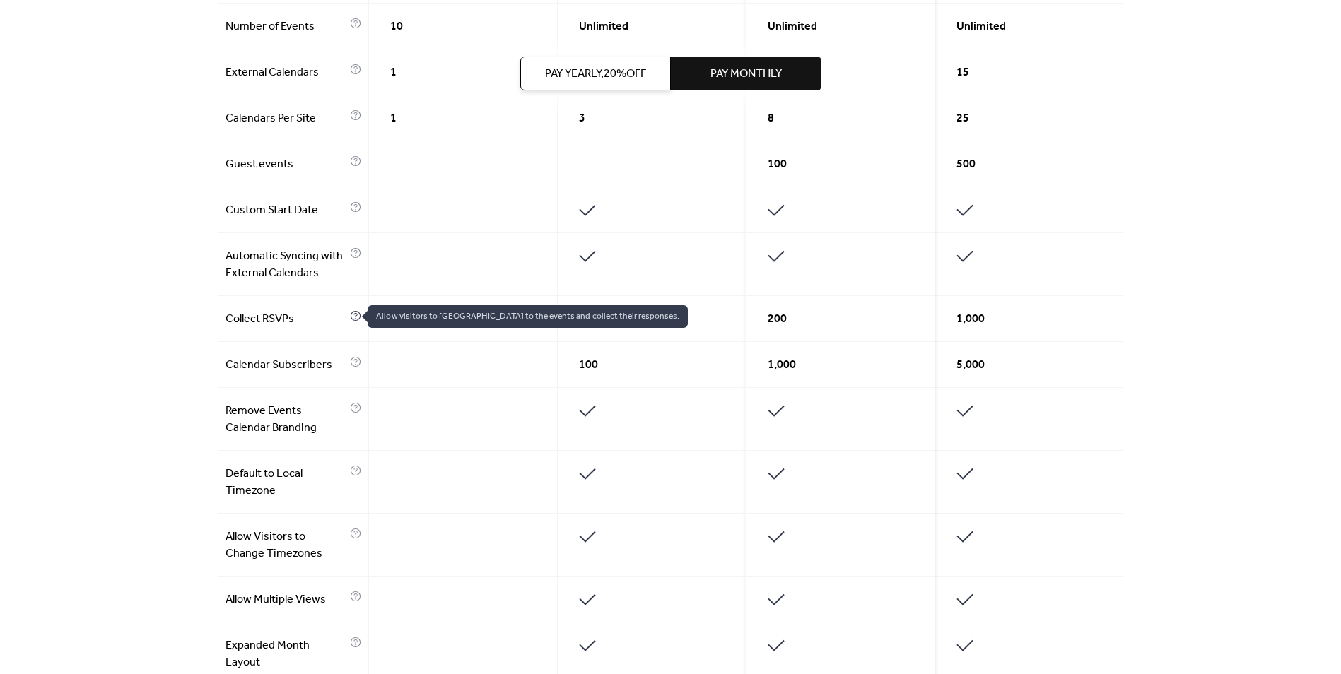
click at [351, 316] on icon at bounding box center [355, 315] width 11 height 11
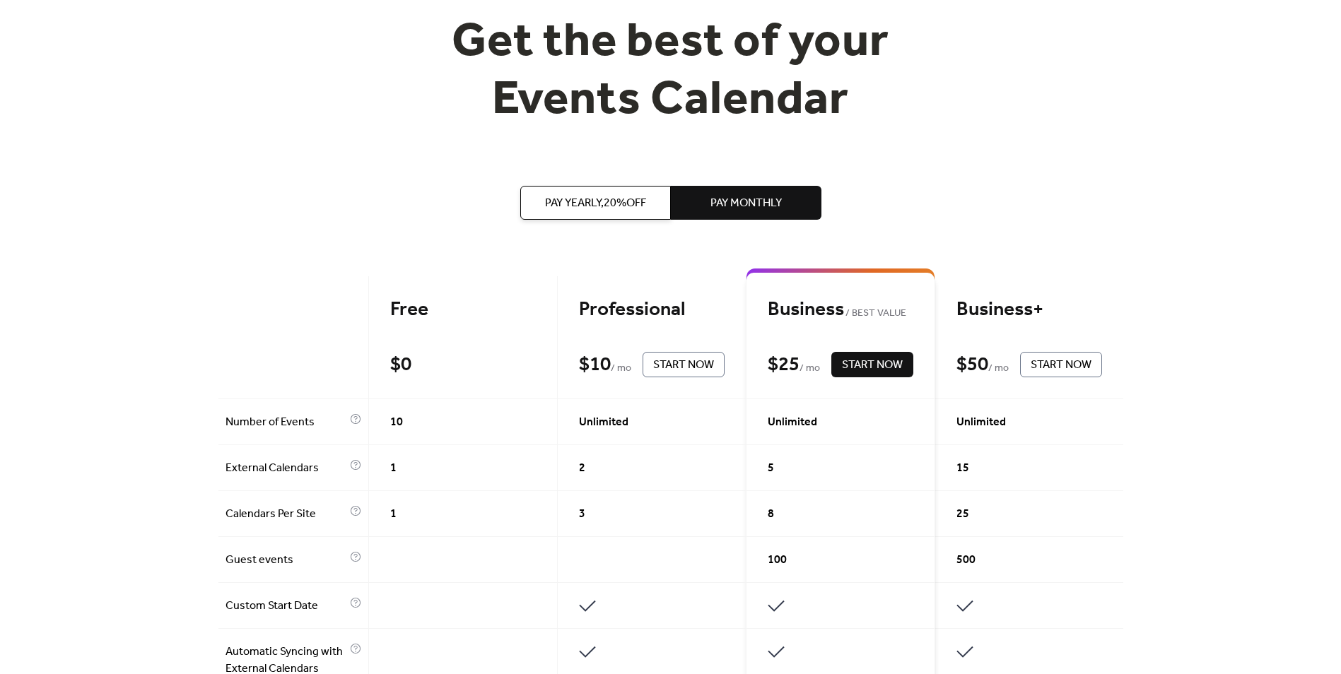
scroll to position [0, 0]
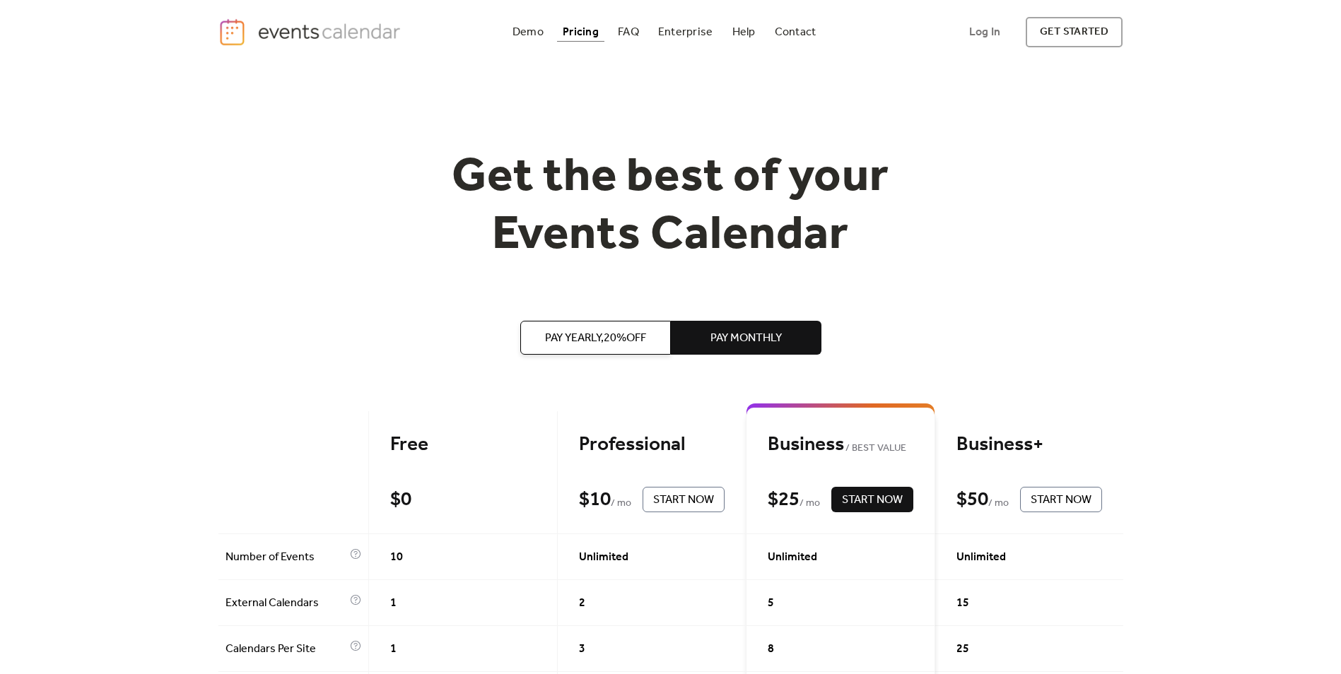
click at [525, 29] on div "Demo" at bounding box center [528, 32] width 31 height 8
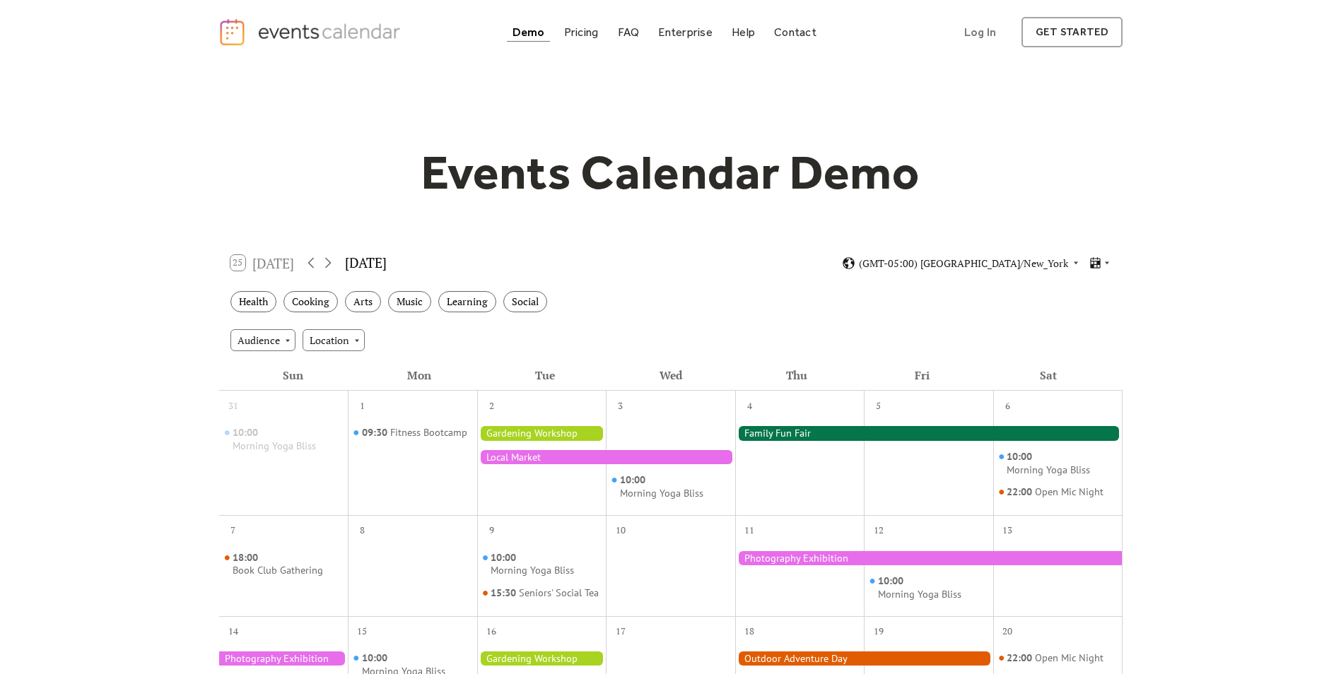
click at [591, 457] on div at bounding box center [606, 457] width 258 height 14
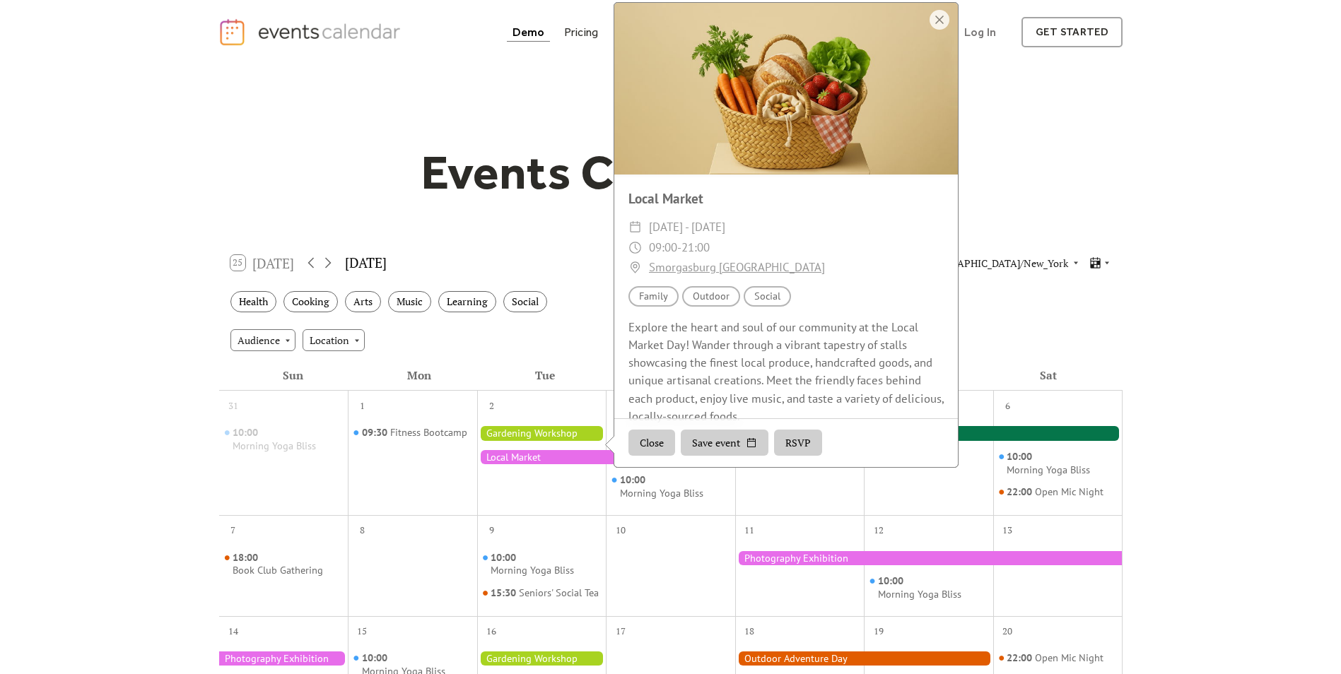
click at [521, 334] on div "Audience Location" at bounding box center [670, 340] width 903 height 38
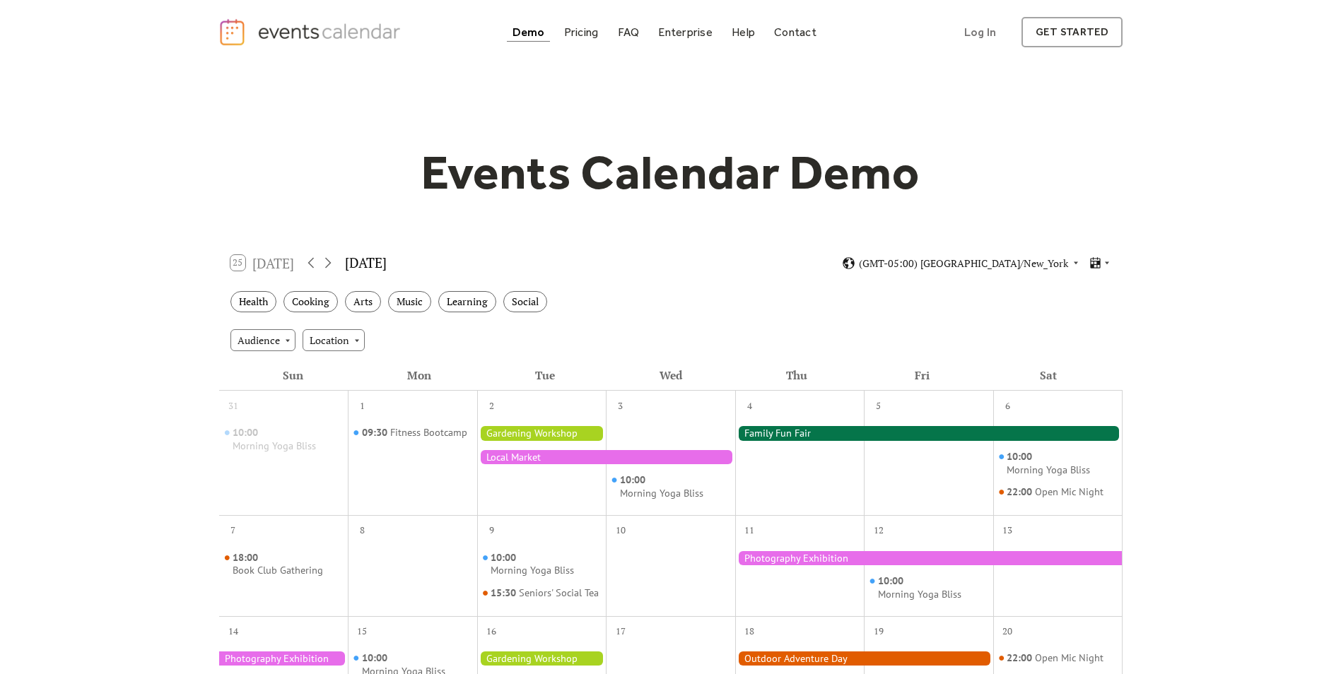
click at [546, 430] on div at bounding box center [541, 433] width 129 height 14
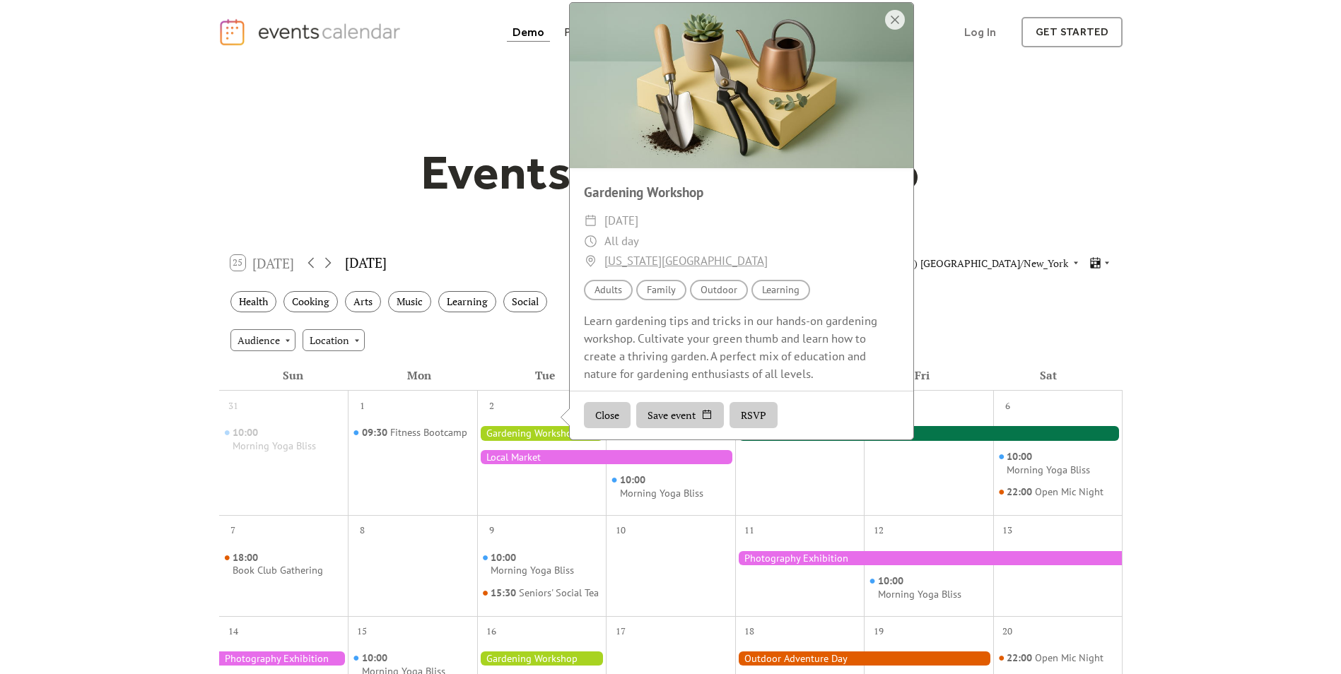
scroll to position [11, 0]
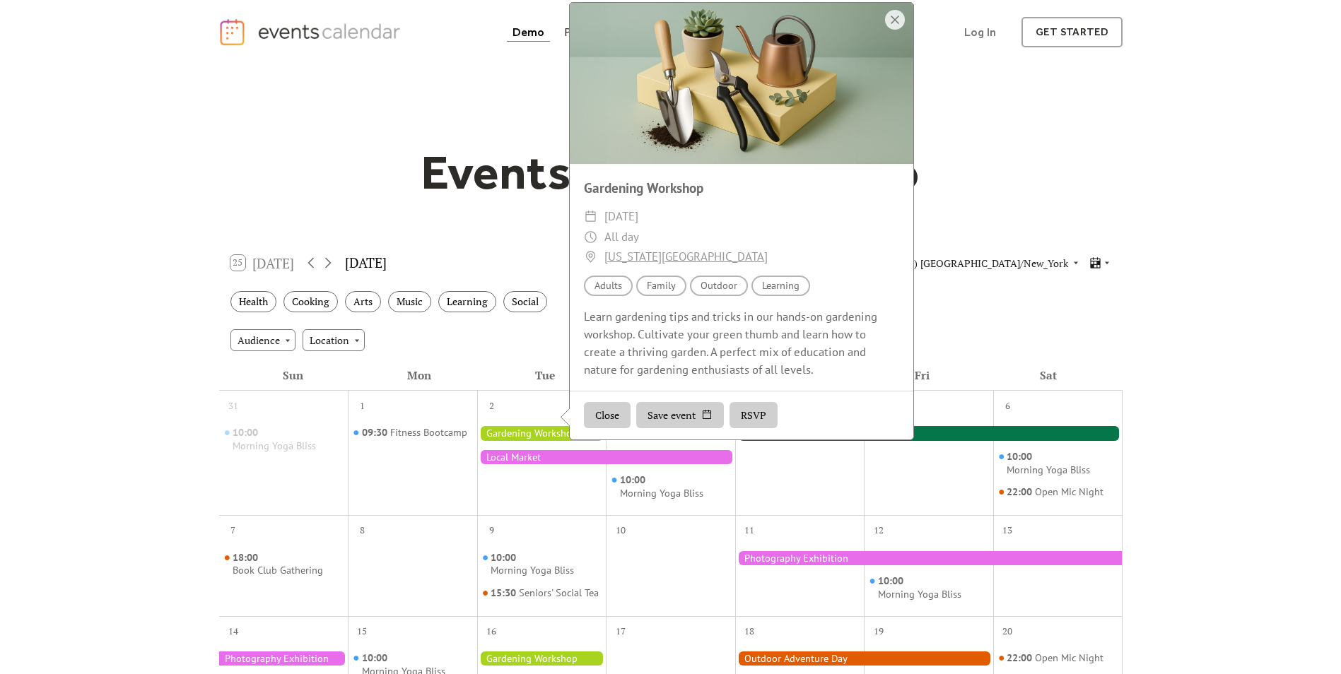
click at [512, 354] on div "Audience Location" at bounding box center [670, 340] width 903 height 38
